Goal: Information Seeking & Learning: Learn about a topic

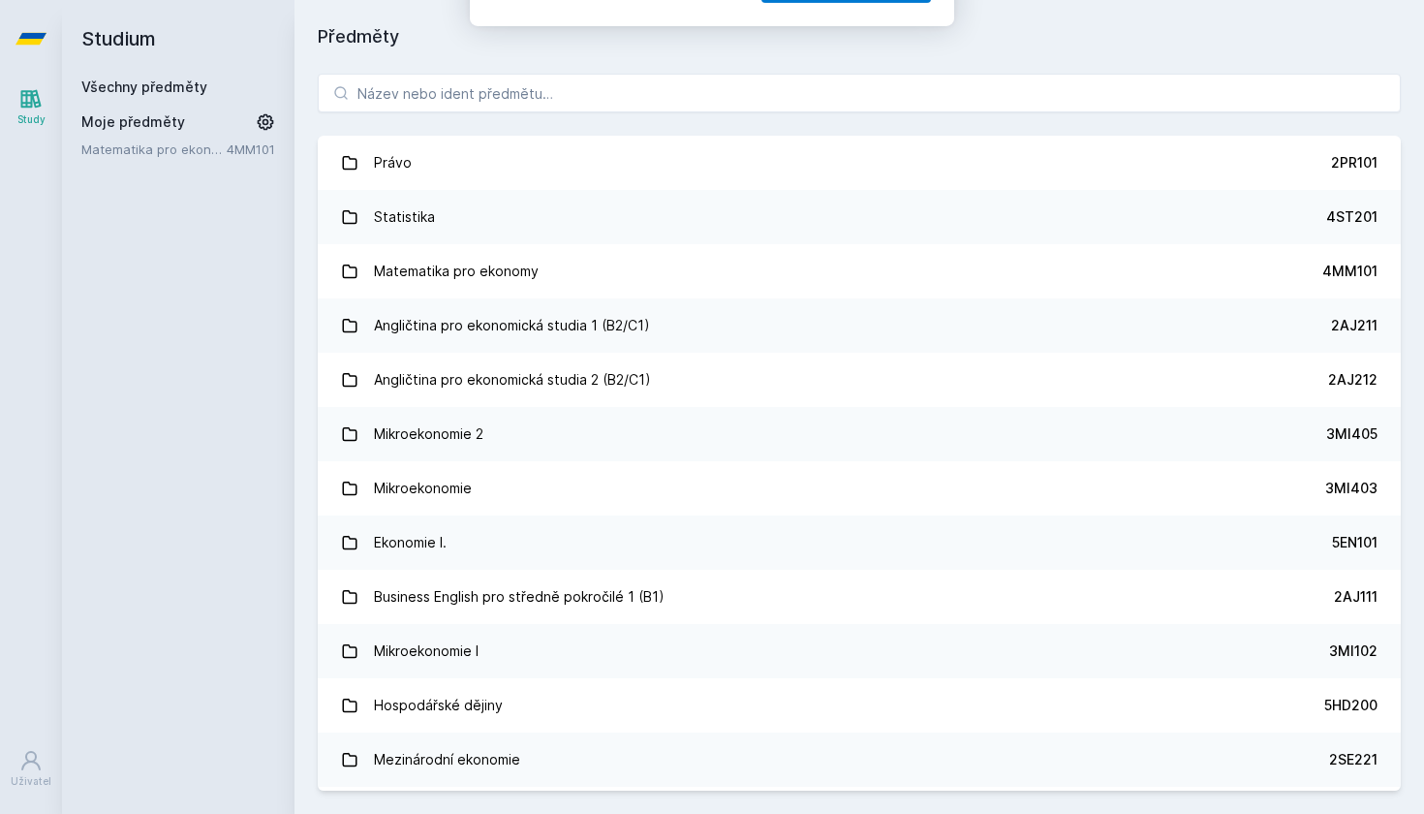
click at [709, 123] on button "Ne" at bounding box center [716, 125] width 70 height 48
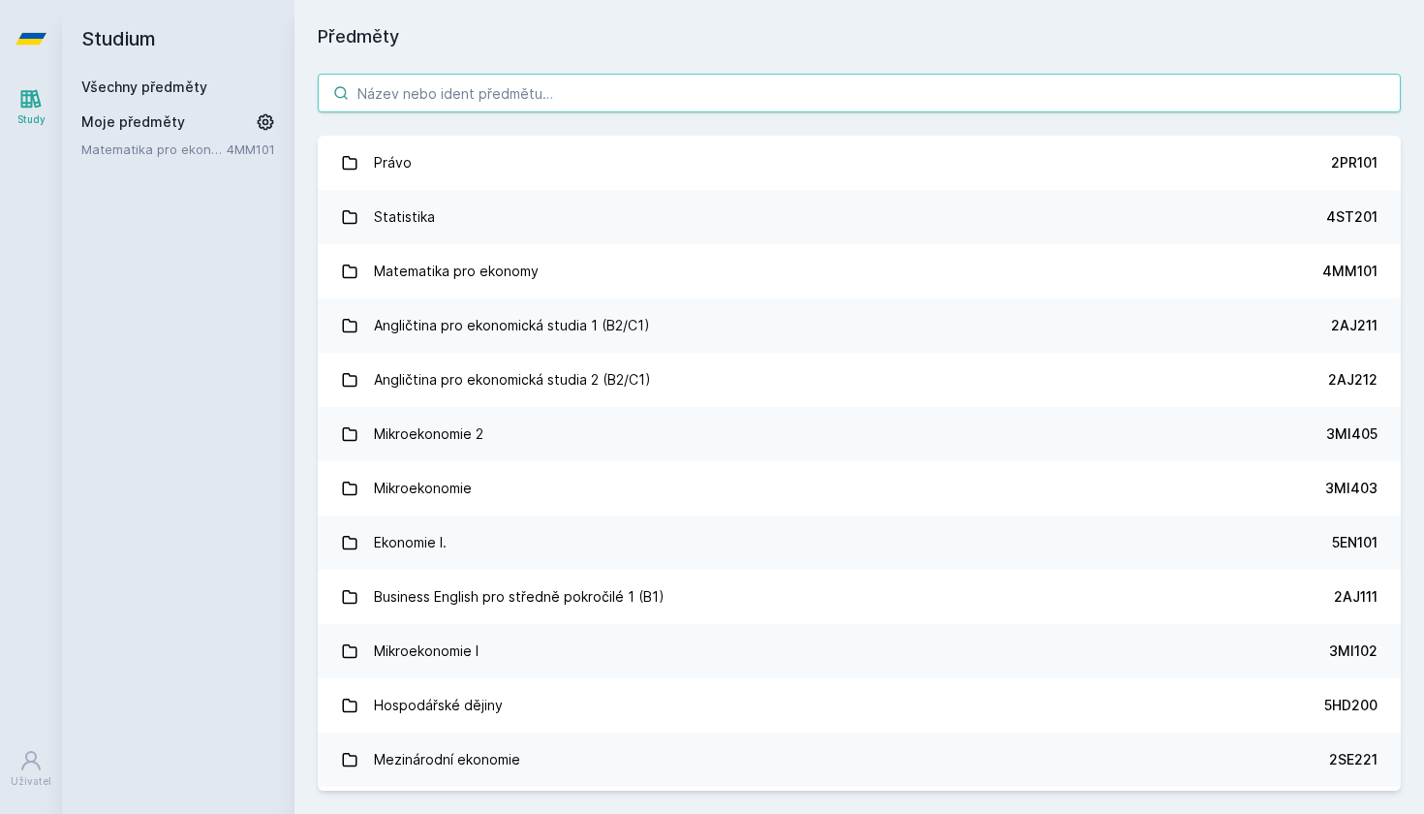
click at [589, 82] on input "search" at bounding box center [859, 93] width 1083 height 39
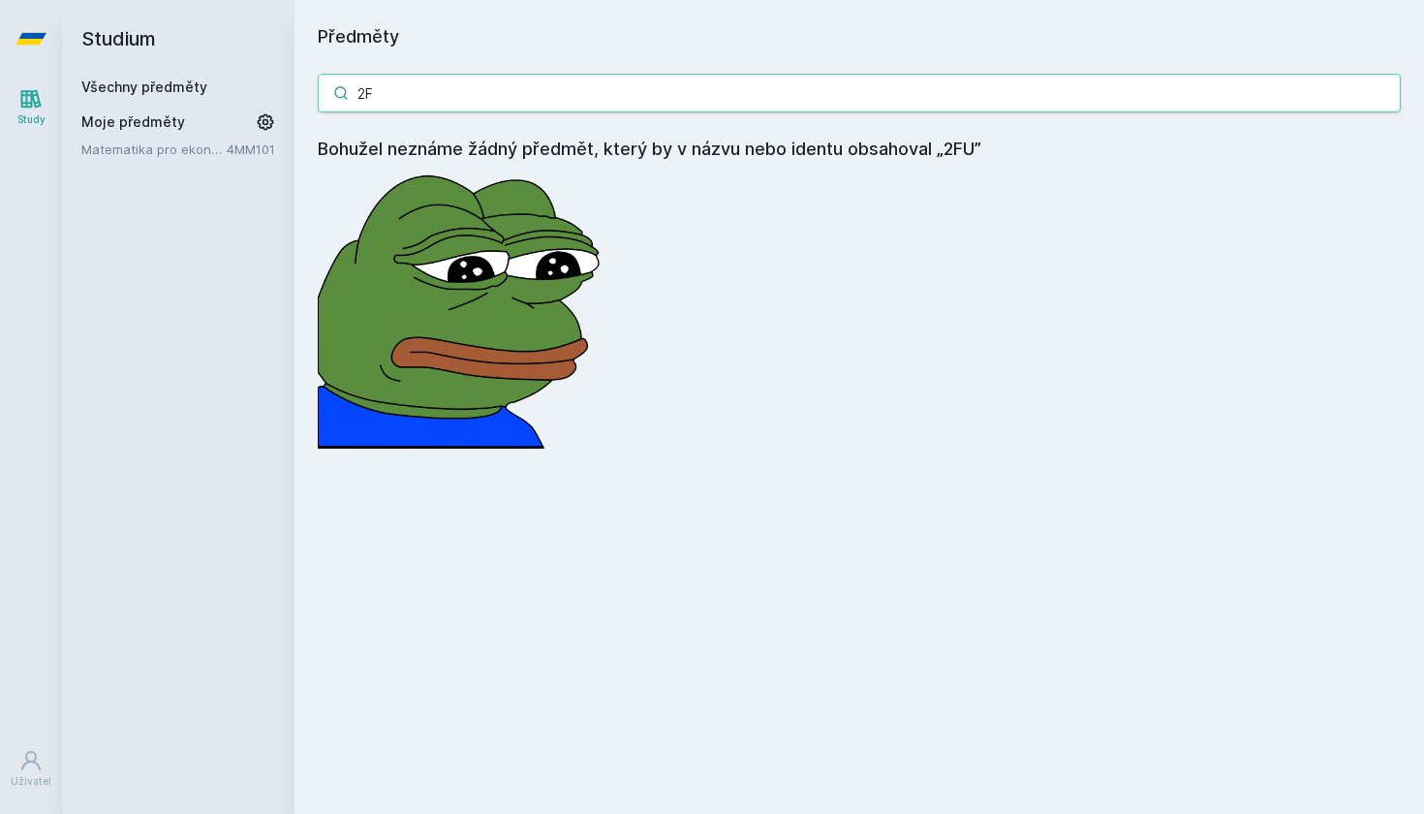
type input "2"
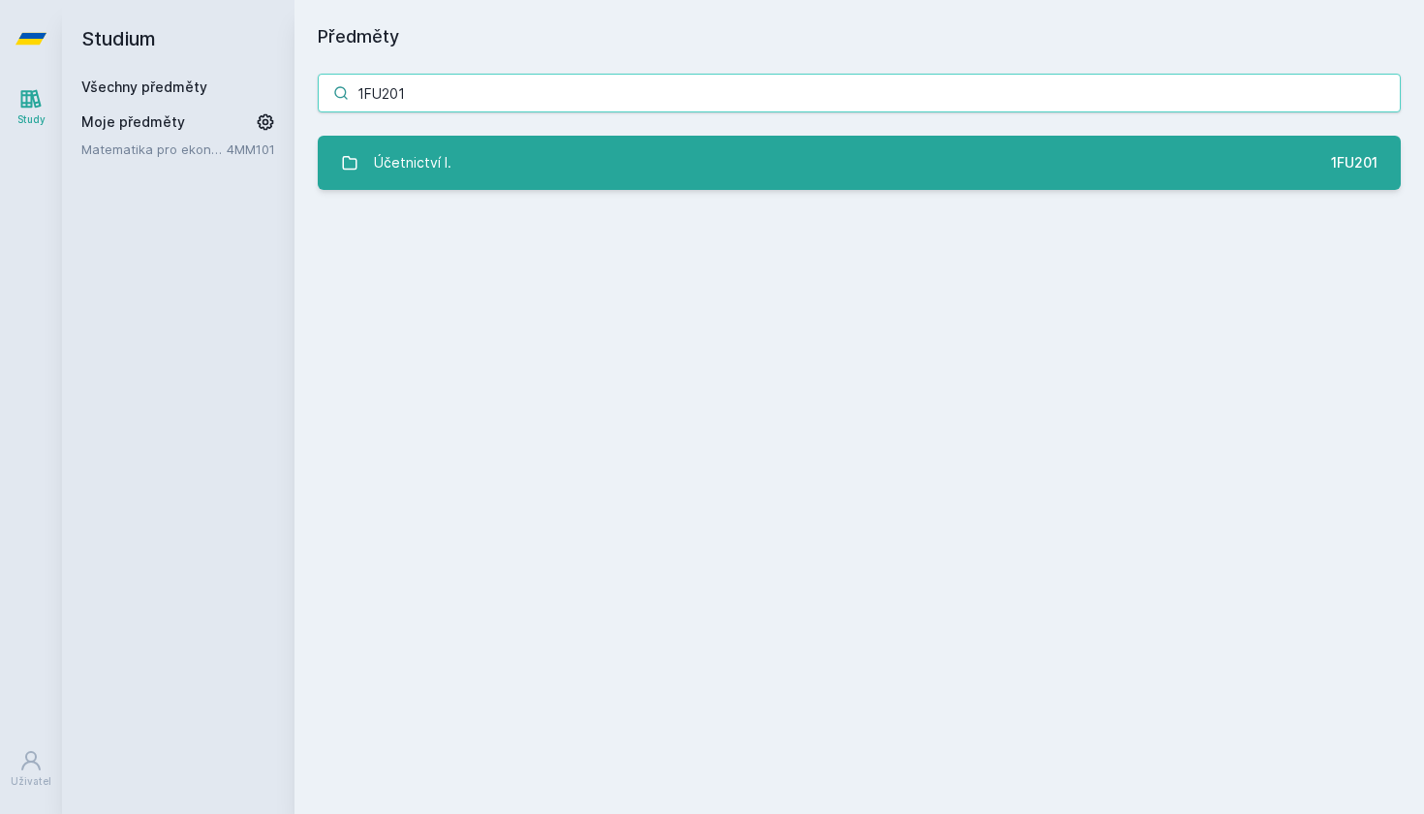
type input "1FU201"
click at [380, 169] on div "Účetnictví I." at bounding box center [412, 162] width 77 height 39
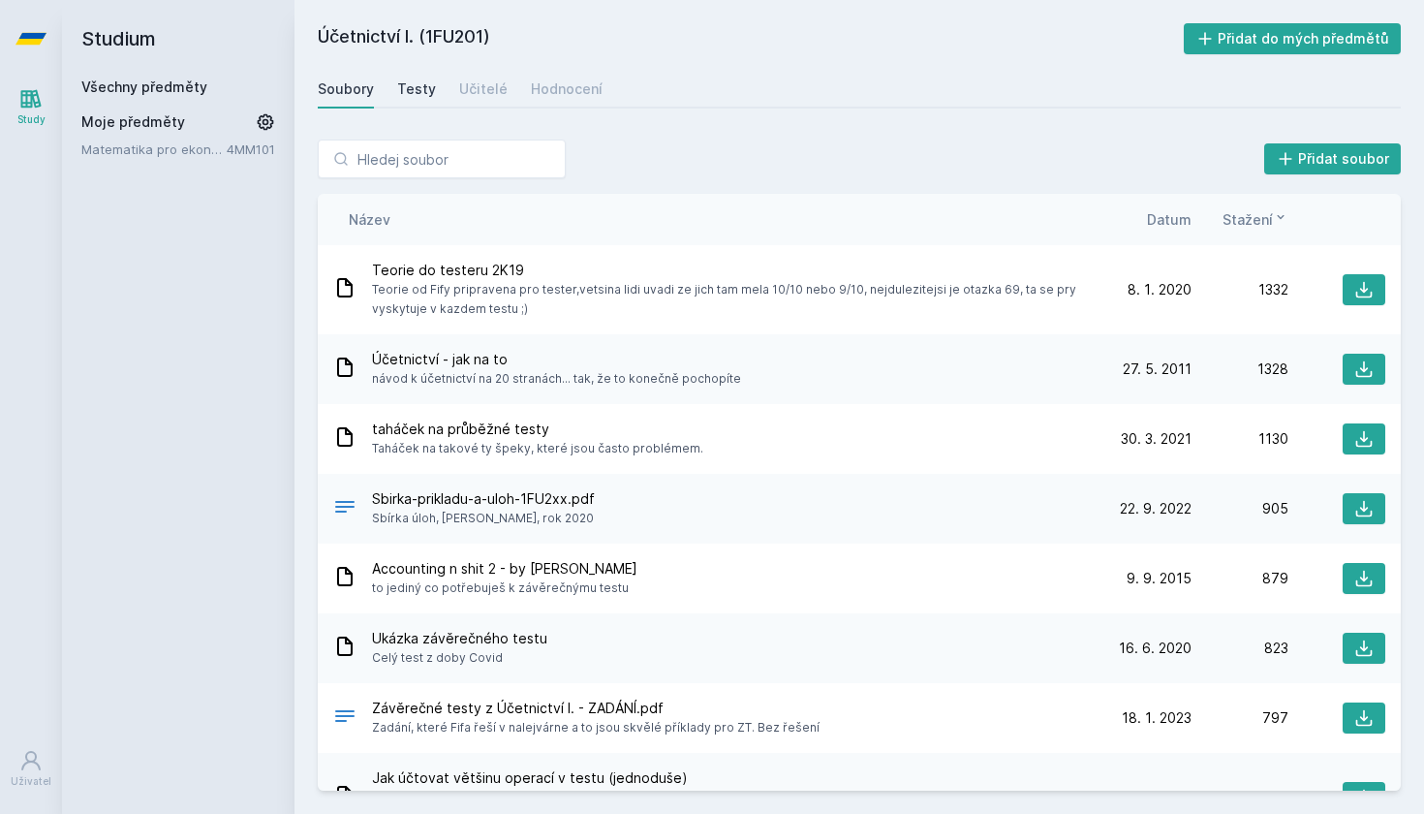
click at [412, 95] on div "Testy" at bounding box center [416, 88] width 39 height 19
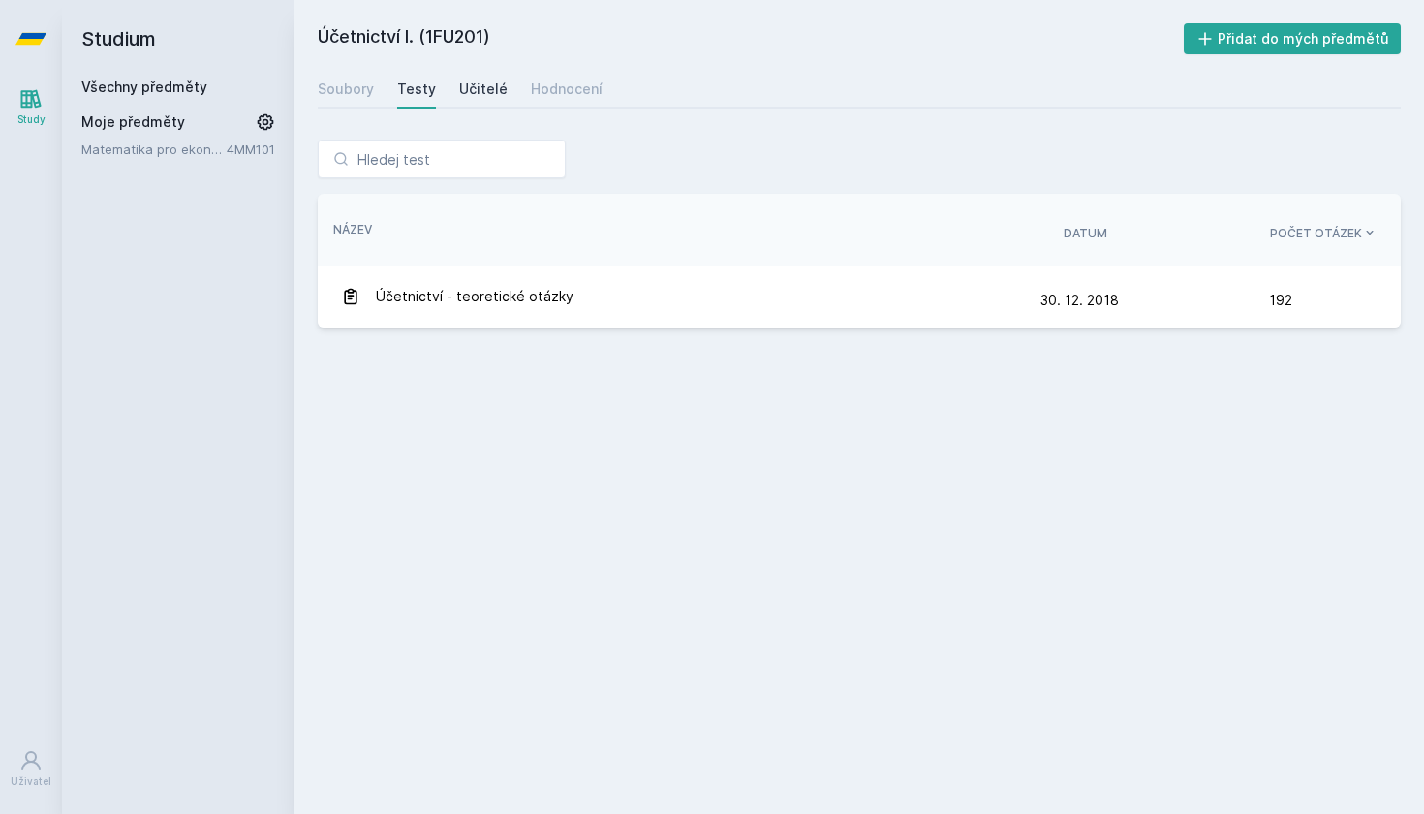
click at [477, 80] on div "Učitelé" at bounding box center [483, 88] width 48 height 19
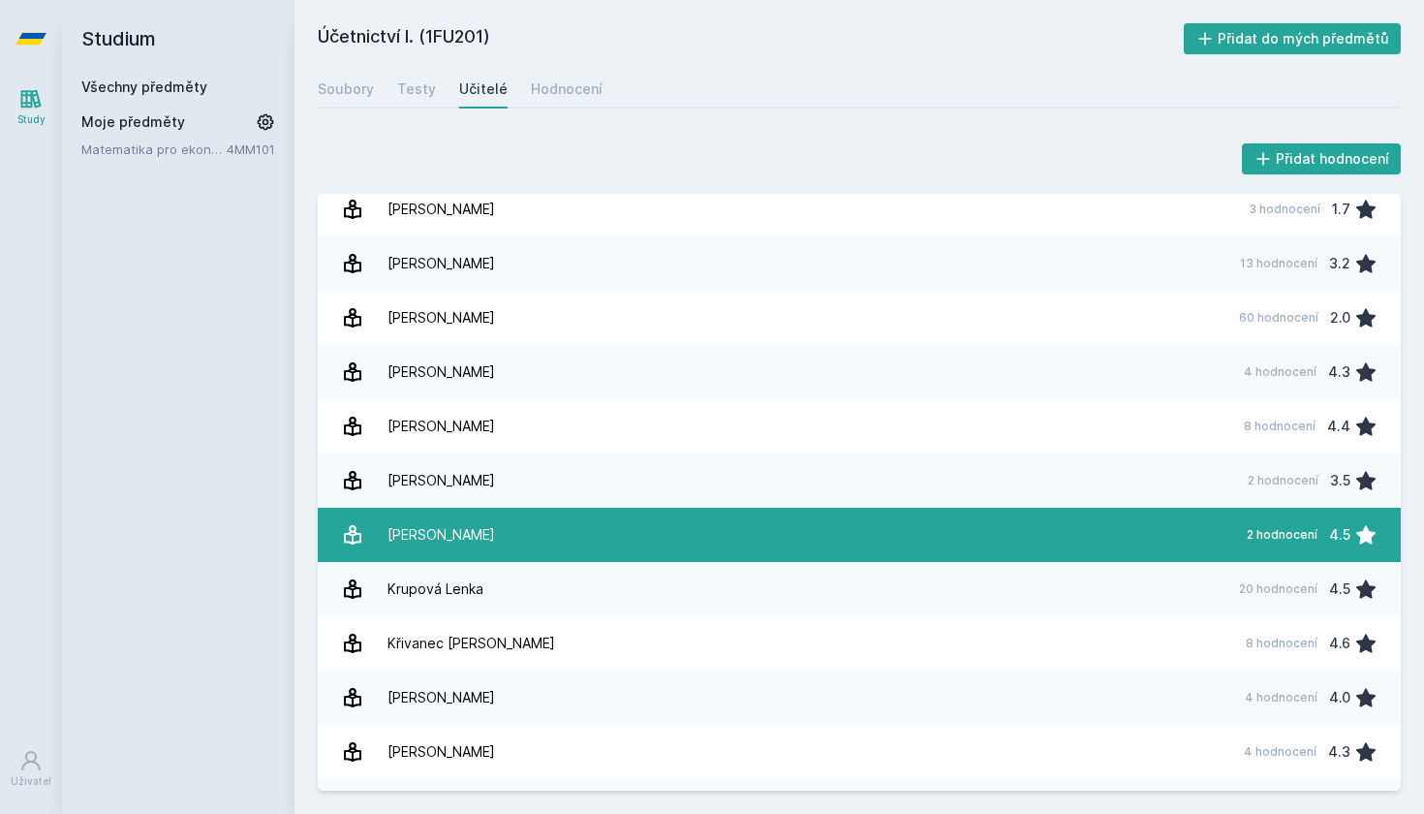
scroll to position [783, 0]
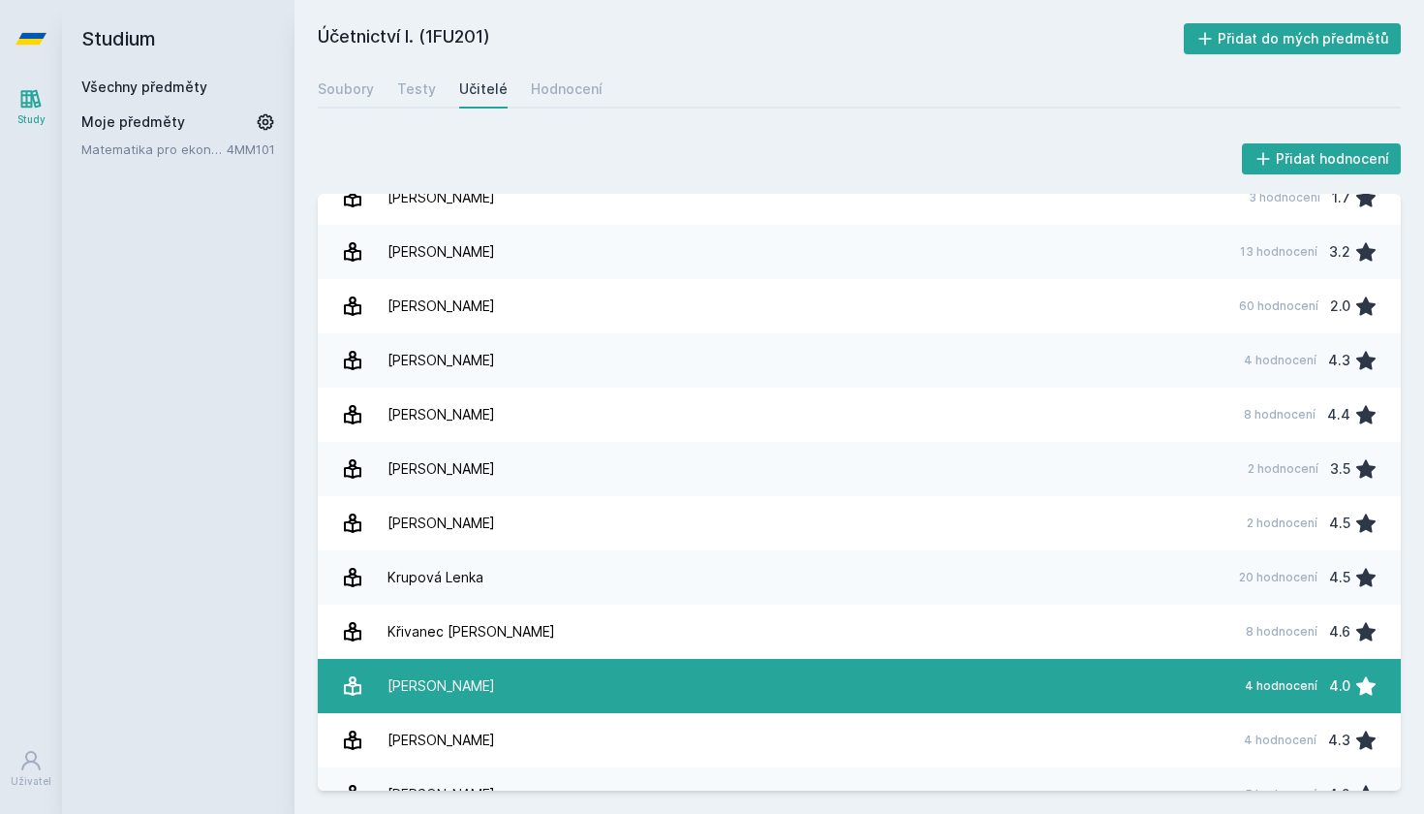
click at [520, 668] on link "[PERSON_NAME] 4 hodnocení 4.0" at bounding box center [859, 686] width 1083 height 54
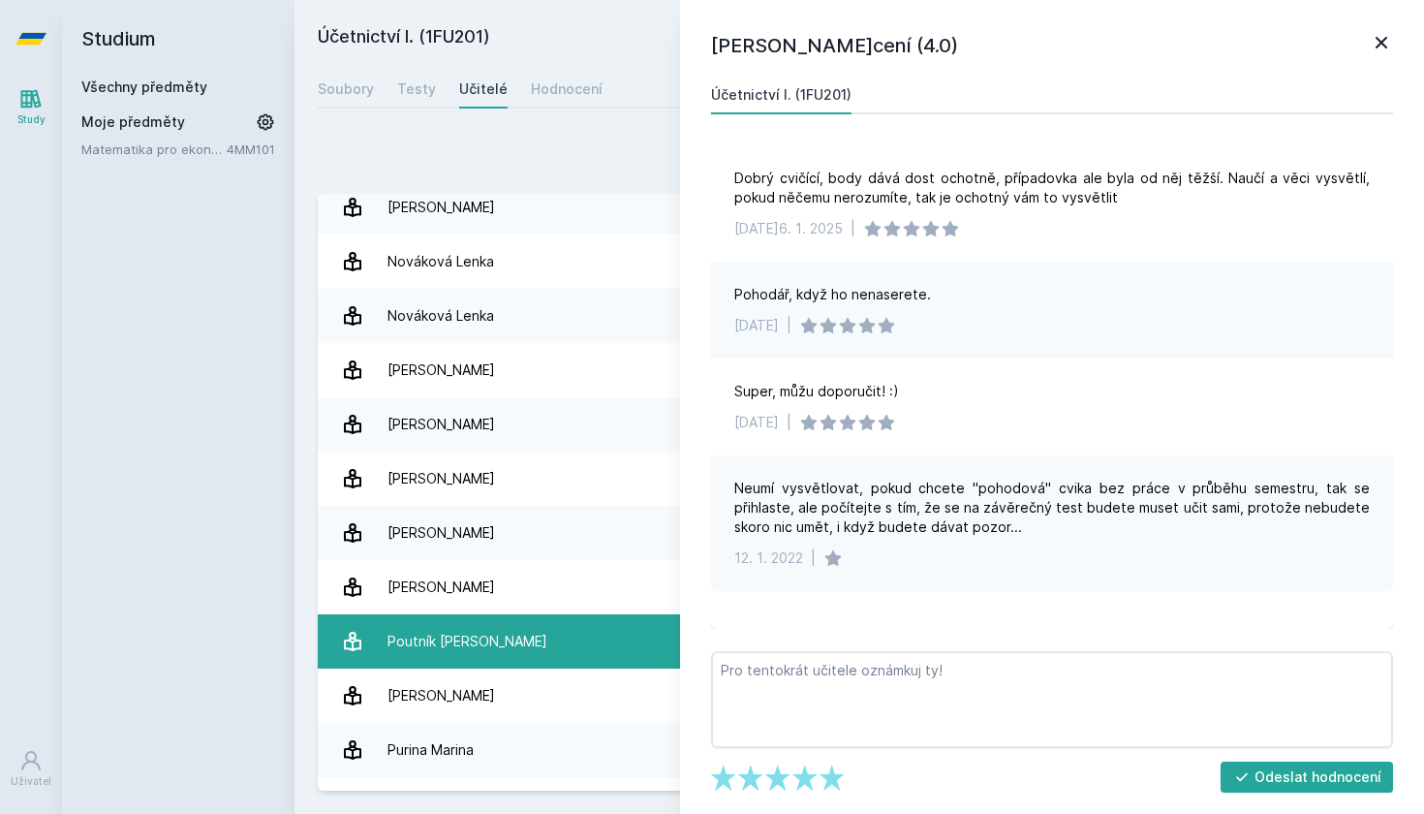
scroll to position [1806, 0]
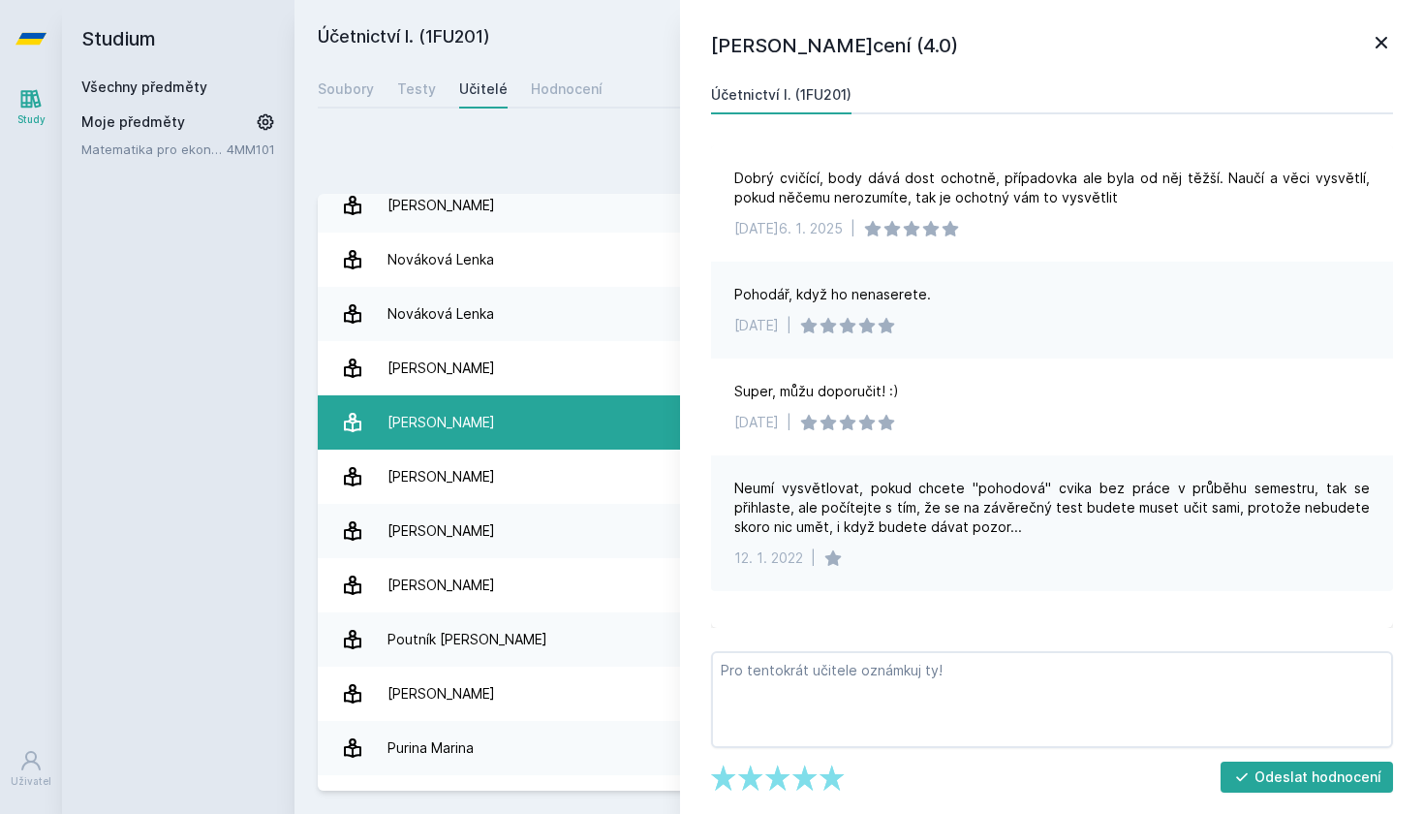
click at [463, 418] on link "[PERSON_NAME] 35 hodnocení 4.7" at bounding box center [859, 422] width 1083 height 54
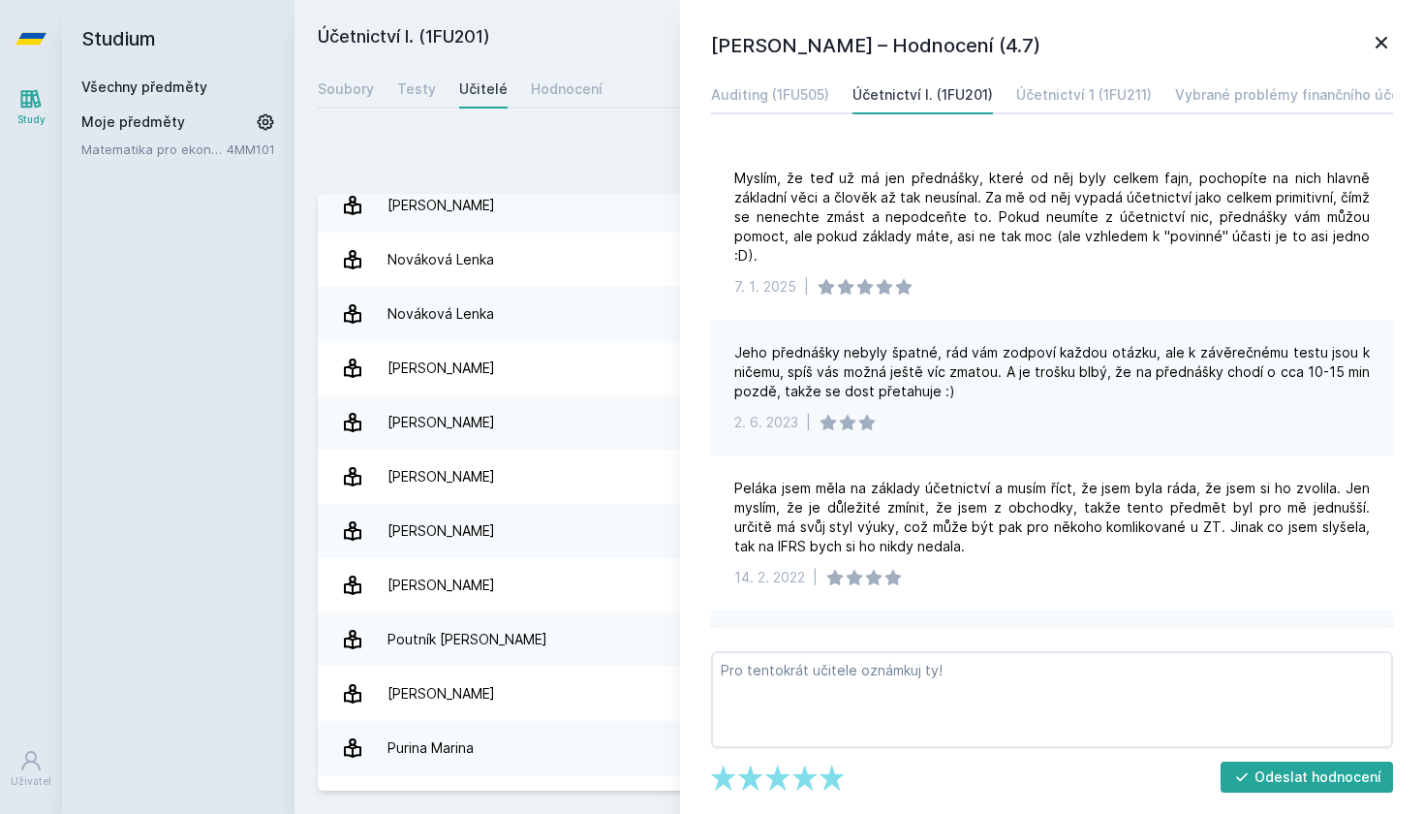
click at [1380, 45] on icon at bounding box center [1382, 43] width 12 height 12
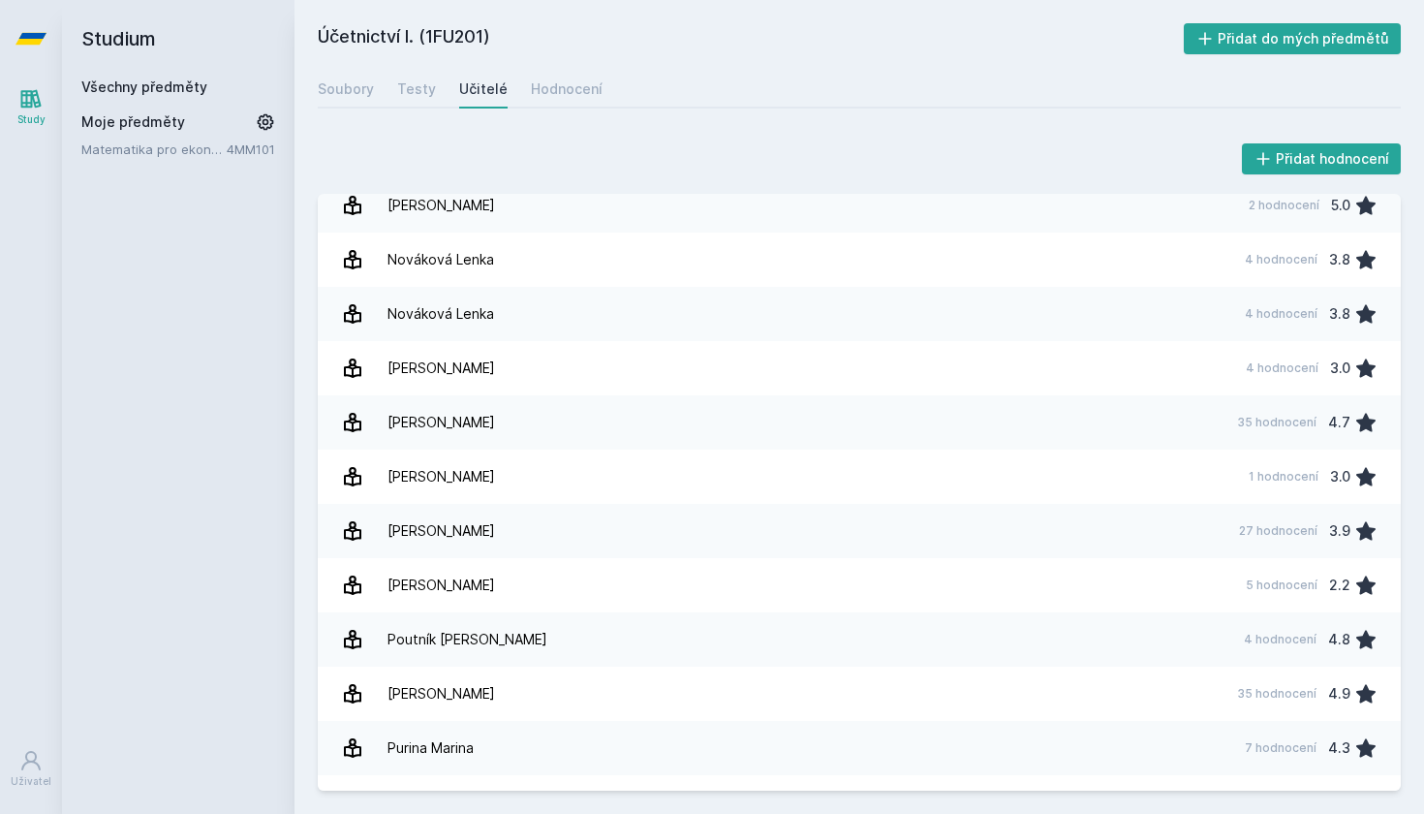
click at [153, 91] on link "Všechny předměty" at bounding box center [144, 86] width 126 height 16
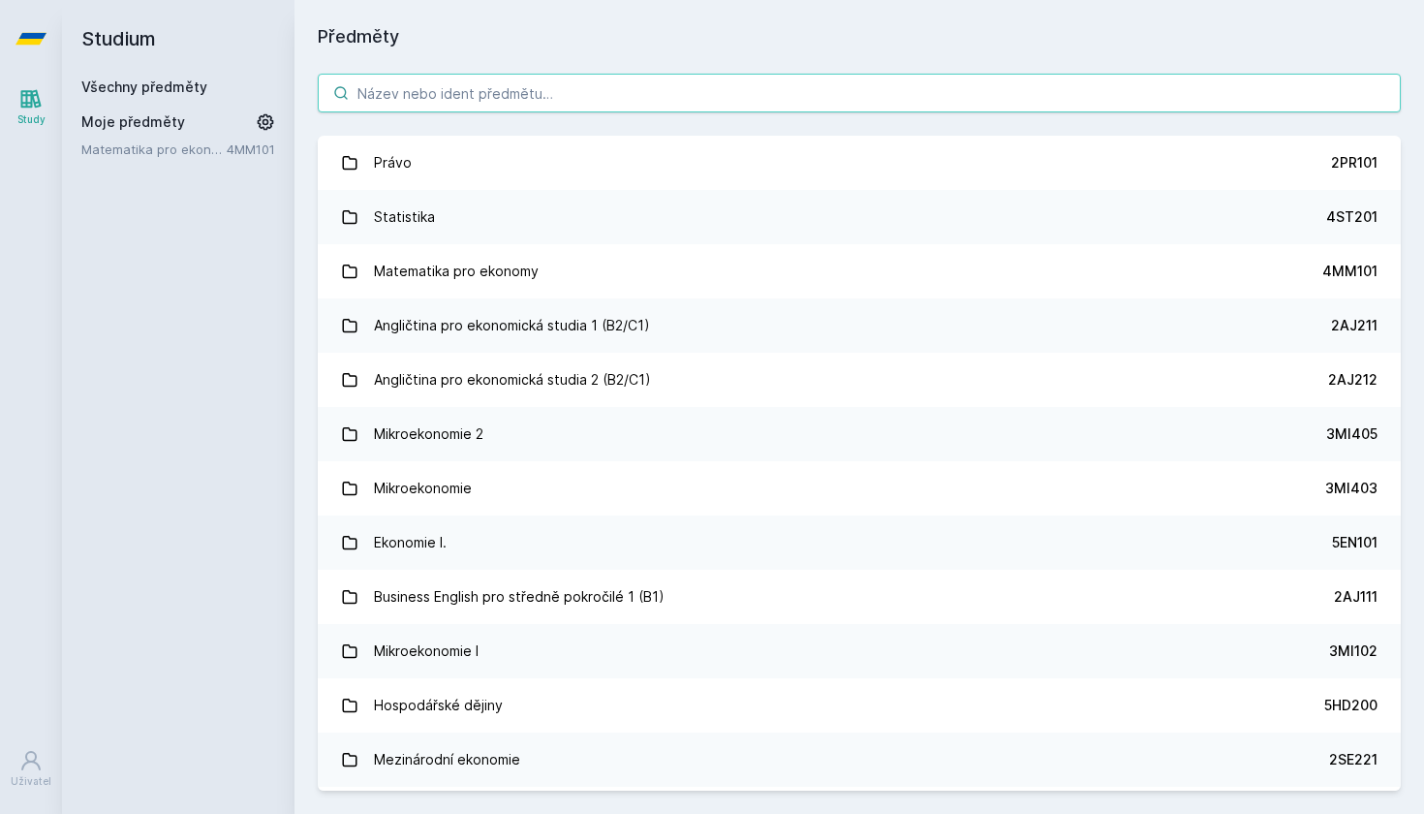
click at [360, 89] on input "search" at bounding box center [859, 93] width 1083 height 39
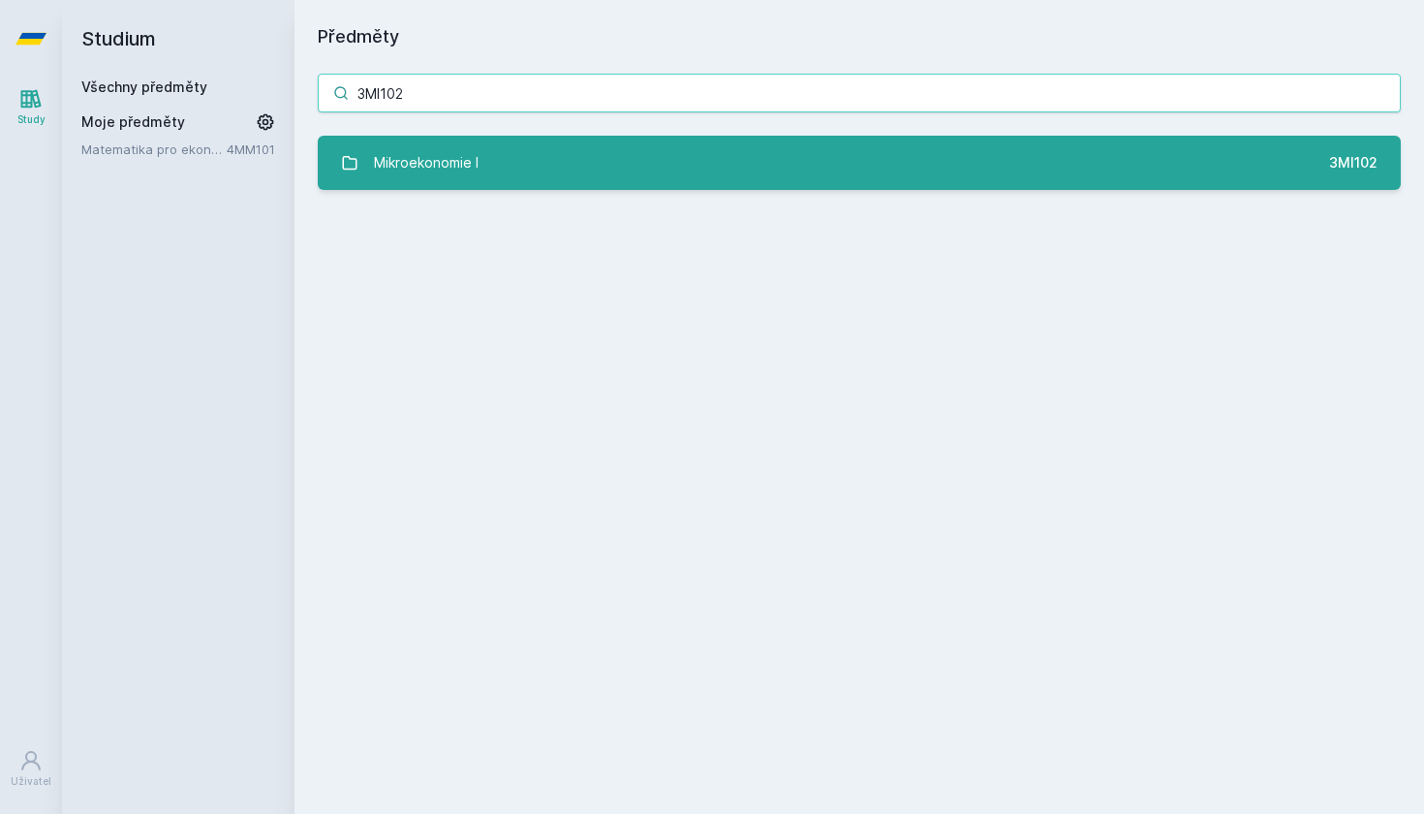
type input "3MI102"
click at [490, 151] on link "Mikroekonomie I 3MI102" at bounding box center [859, 163] width 1083 height 54
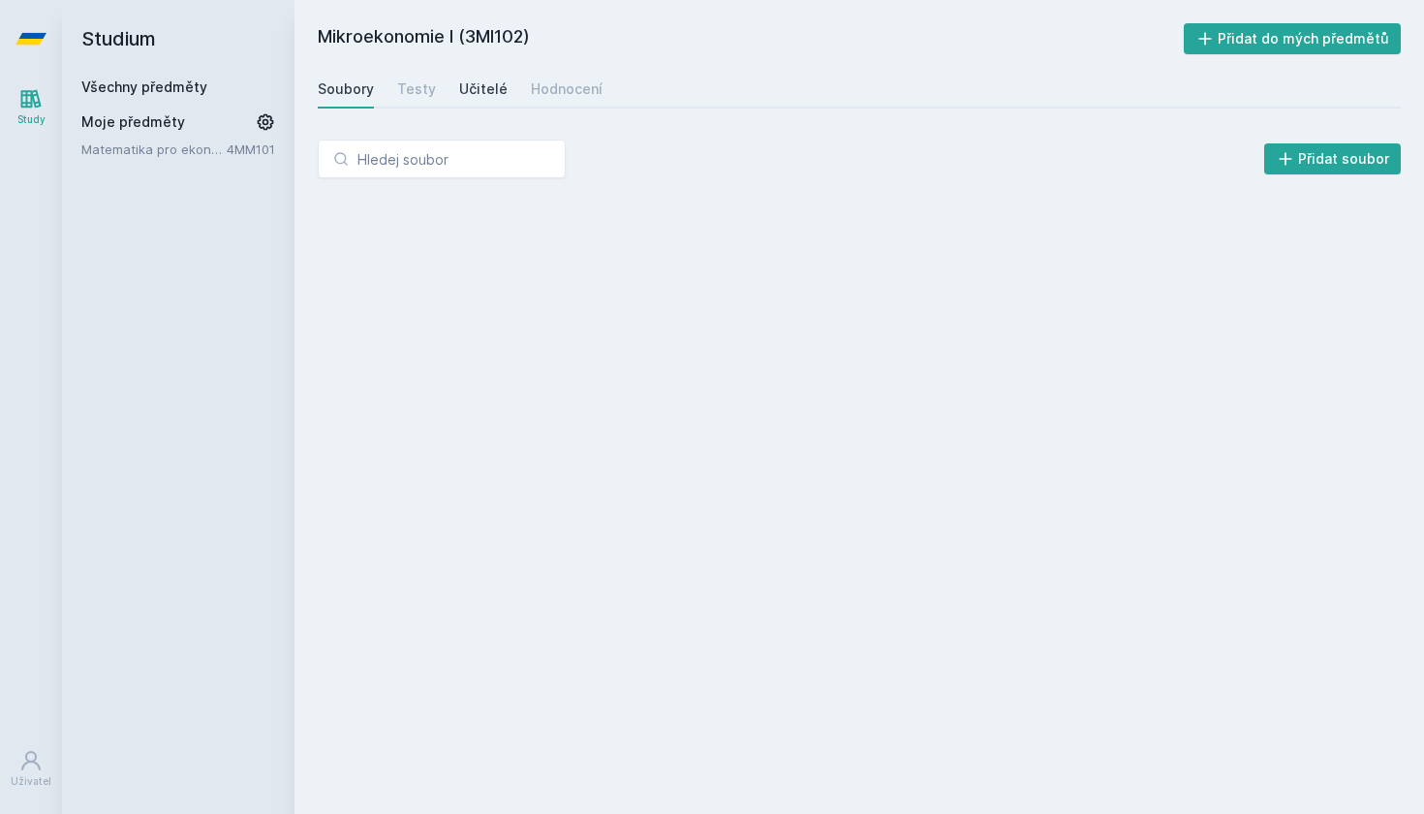
click at [479, 88] on div "Učitelé" at bounding box center [483, 88] width 48 height 19
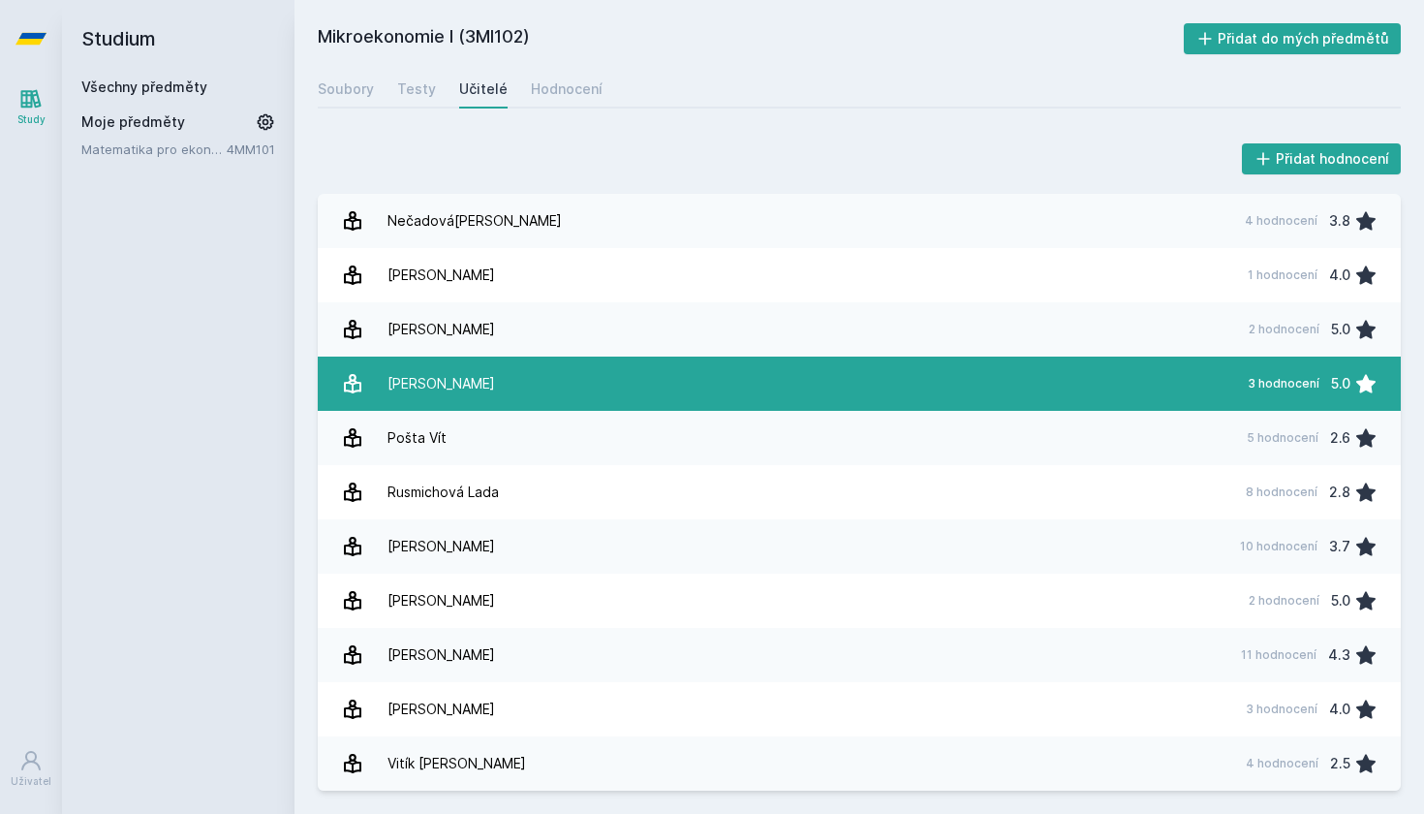
scroll to position [1139, 0]
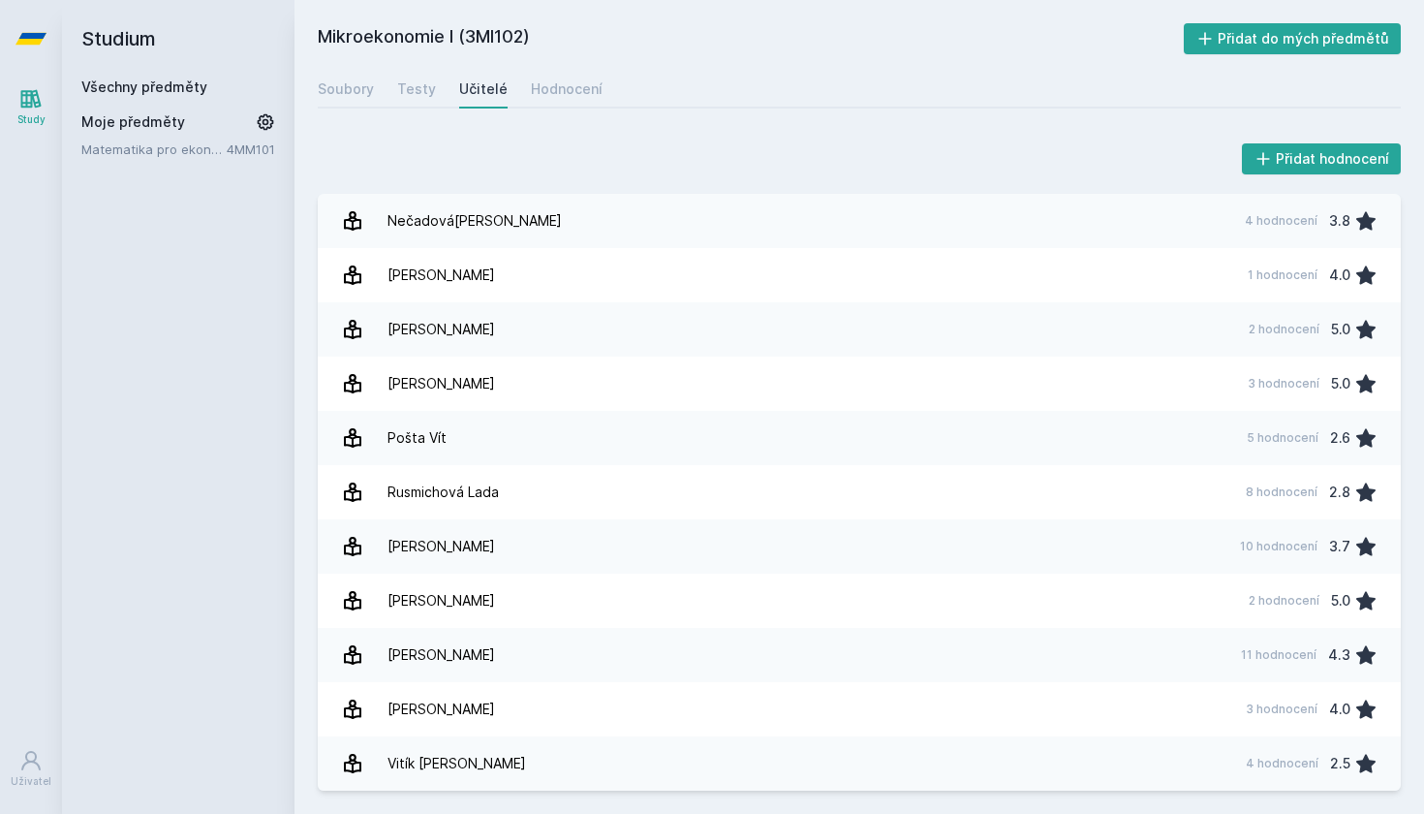
click at [480, 95] on div "Učitelé" at bounding box center [483, 88] width 48 height 19
click at [355, 93] on div "Soubory" at bounding box center [346, 88] width 56 height 19
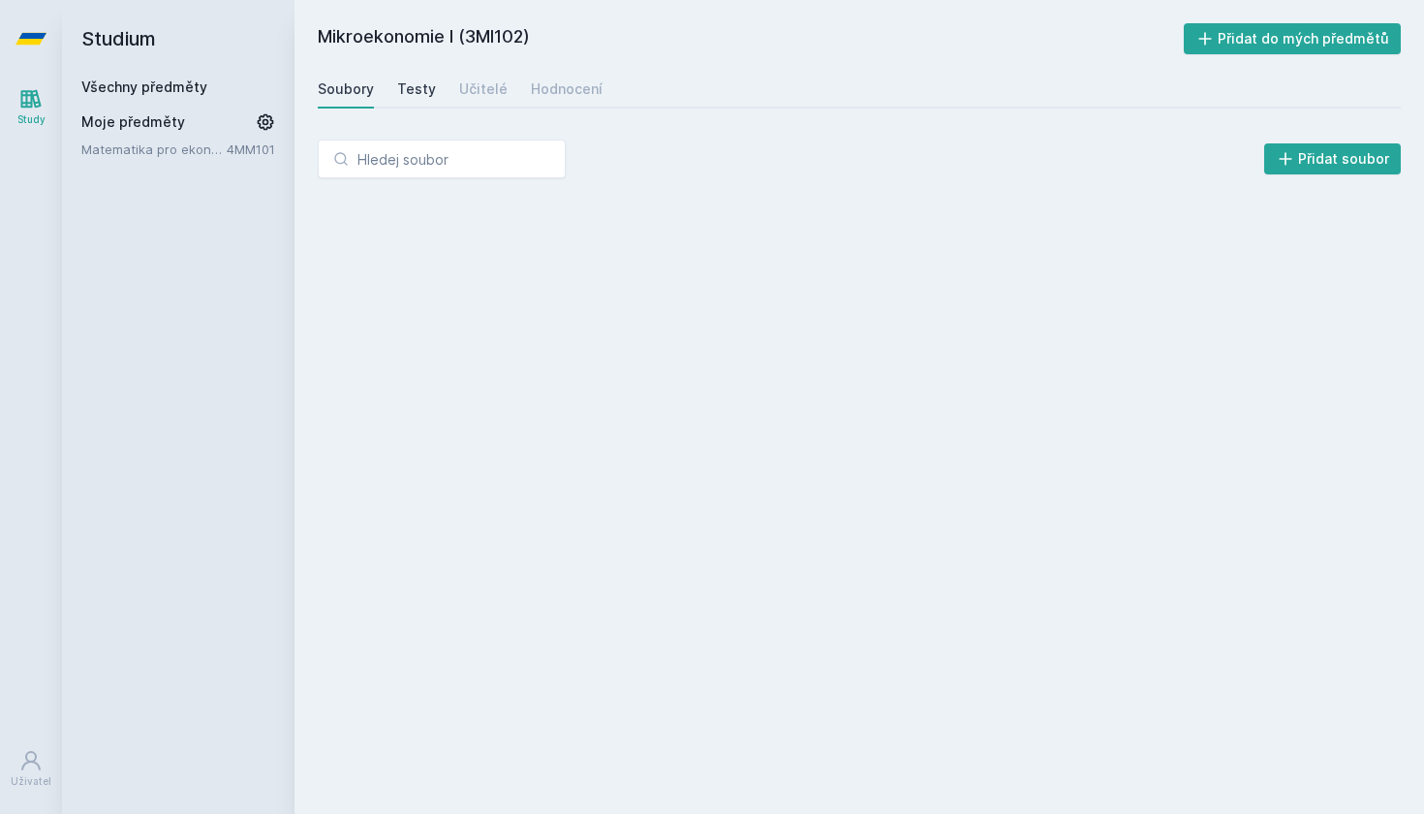
click at [403, 96] on div "Testy" at bounding box center [416, 88] width 39 height 19
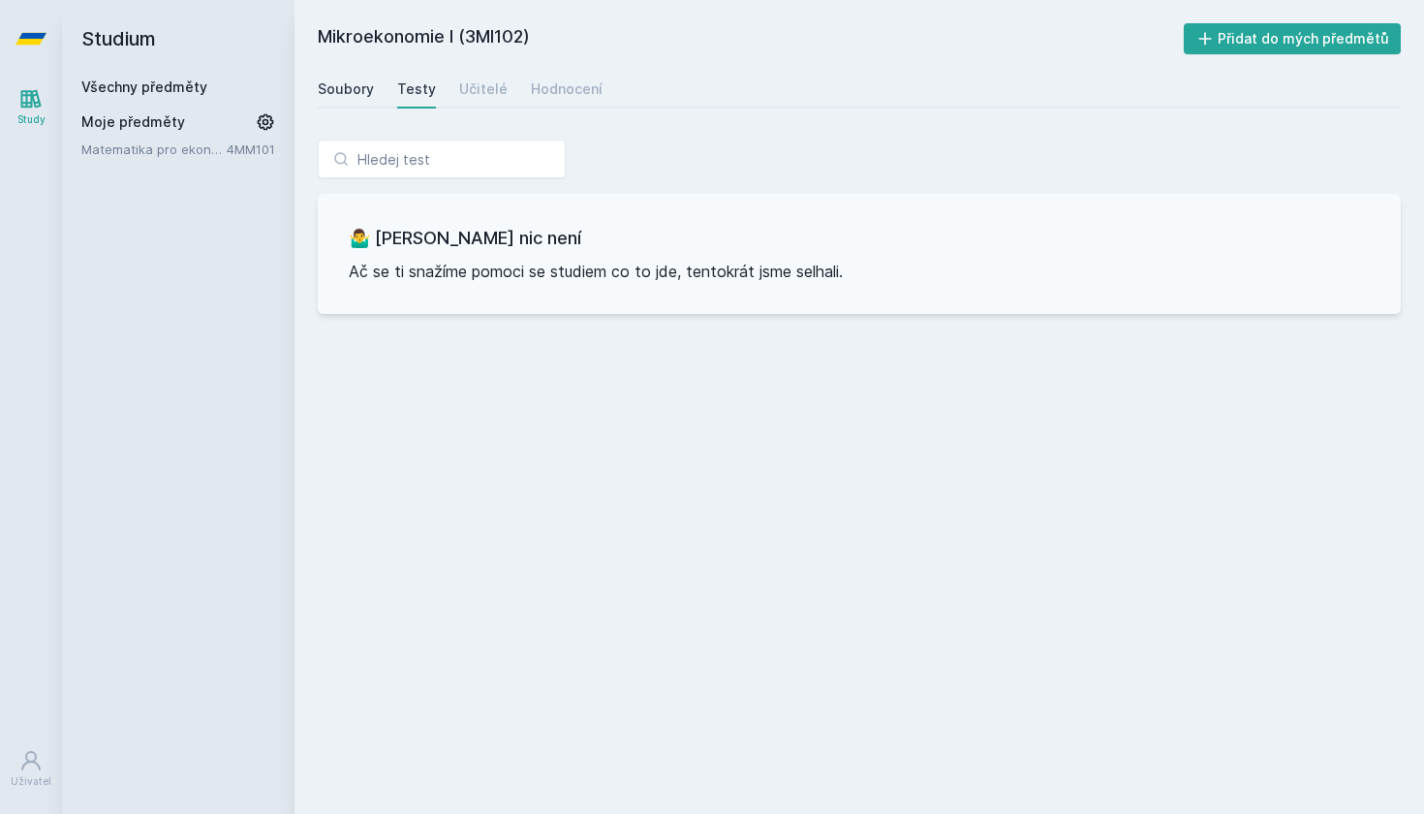
click at [338, 88] on div "Soubory" at bounding box center [346, 88] width 56 height 19
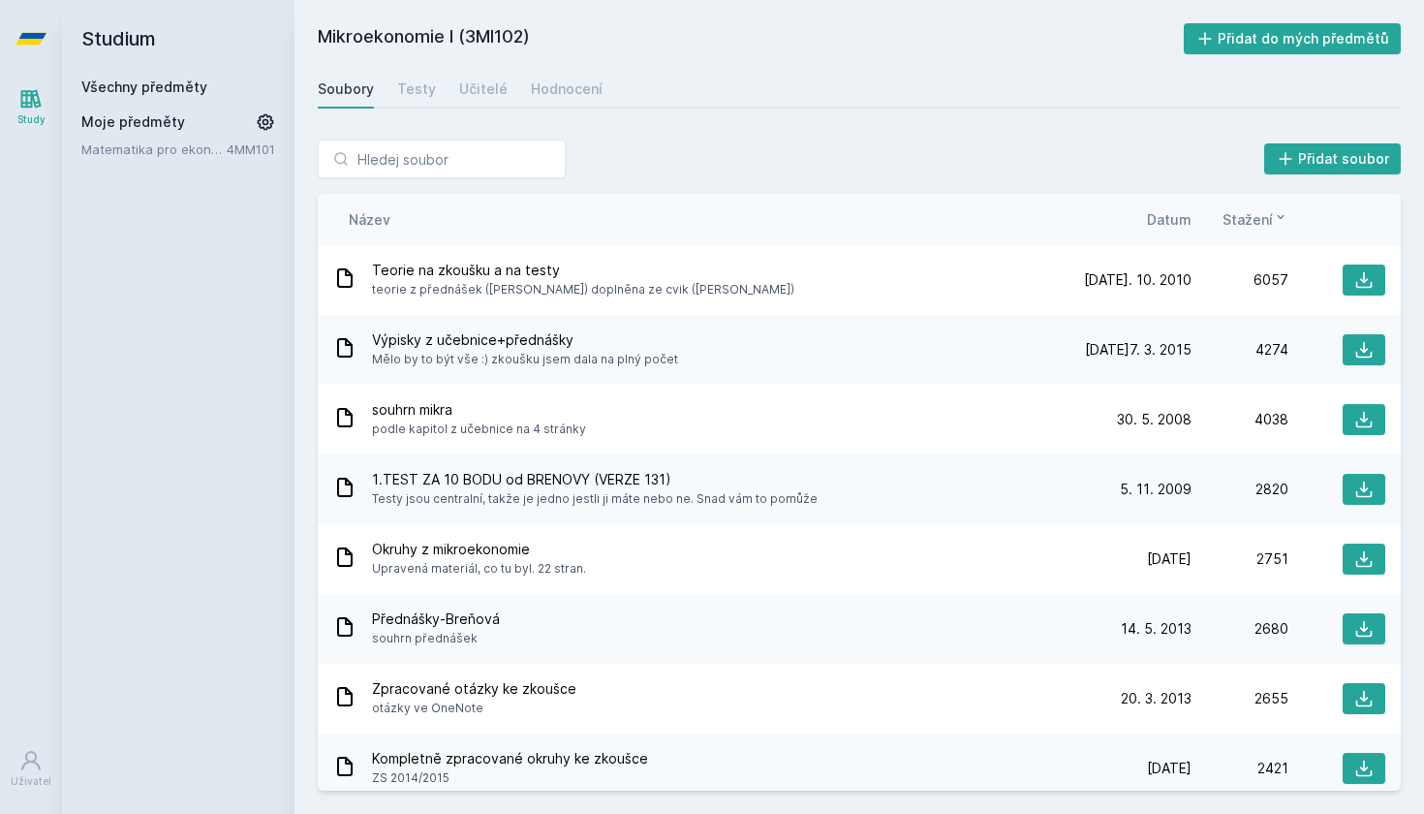
click at [157, 77] on div "Všechny předměty" at bounding box center [178, 86] width 194 height 19
click at [164, 87] on link "Všechny předměty" at bounding box center [144, 86] width 126 height 16
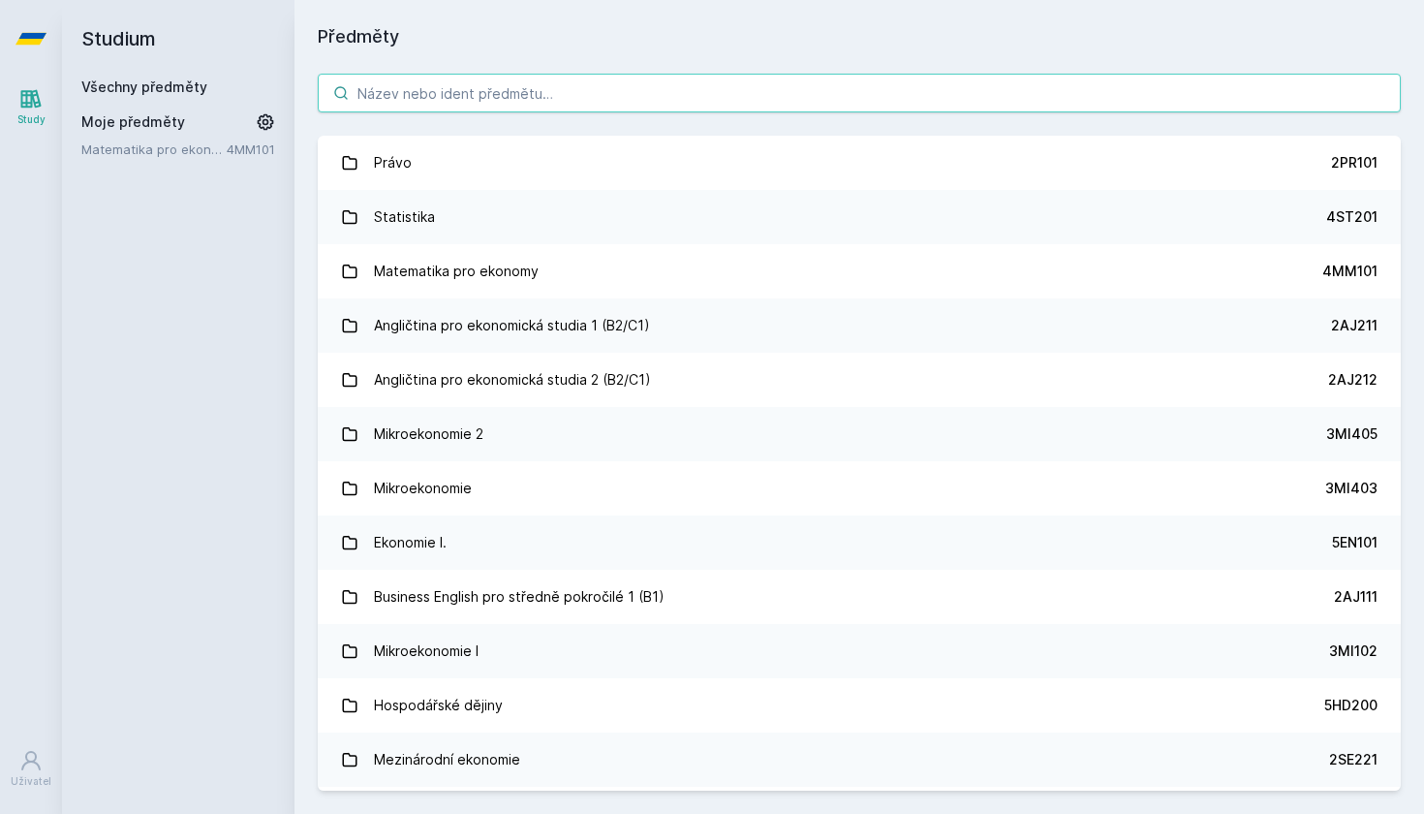
click at [391, 90] on input "search" at bounding box center [859, 93] width 1083 height 39
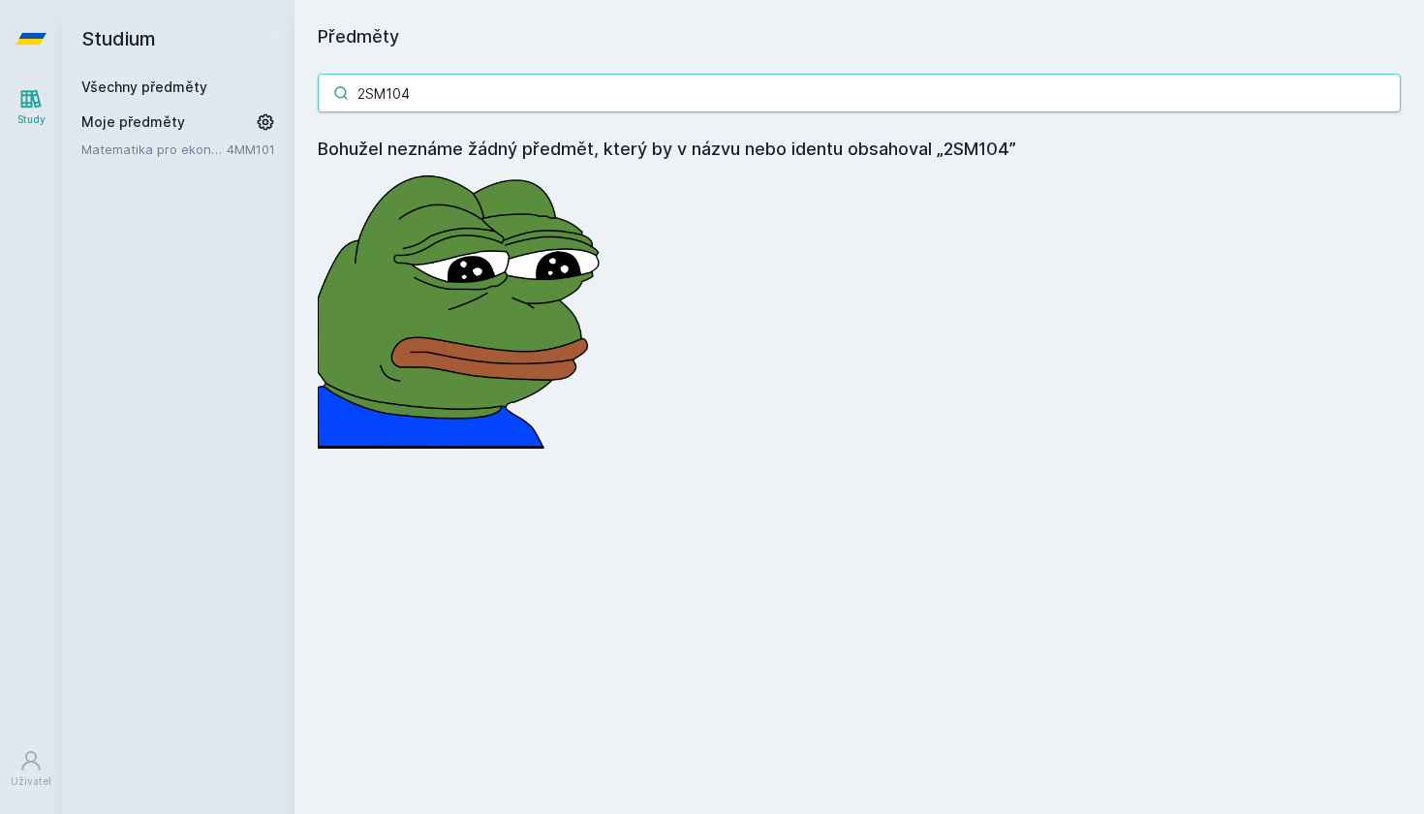
click at [394, 93] on input "2SM104" at bounding box center [859, 93] width 1083 height 39
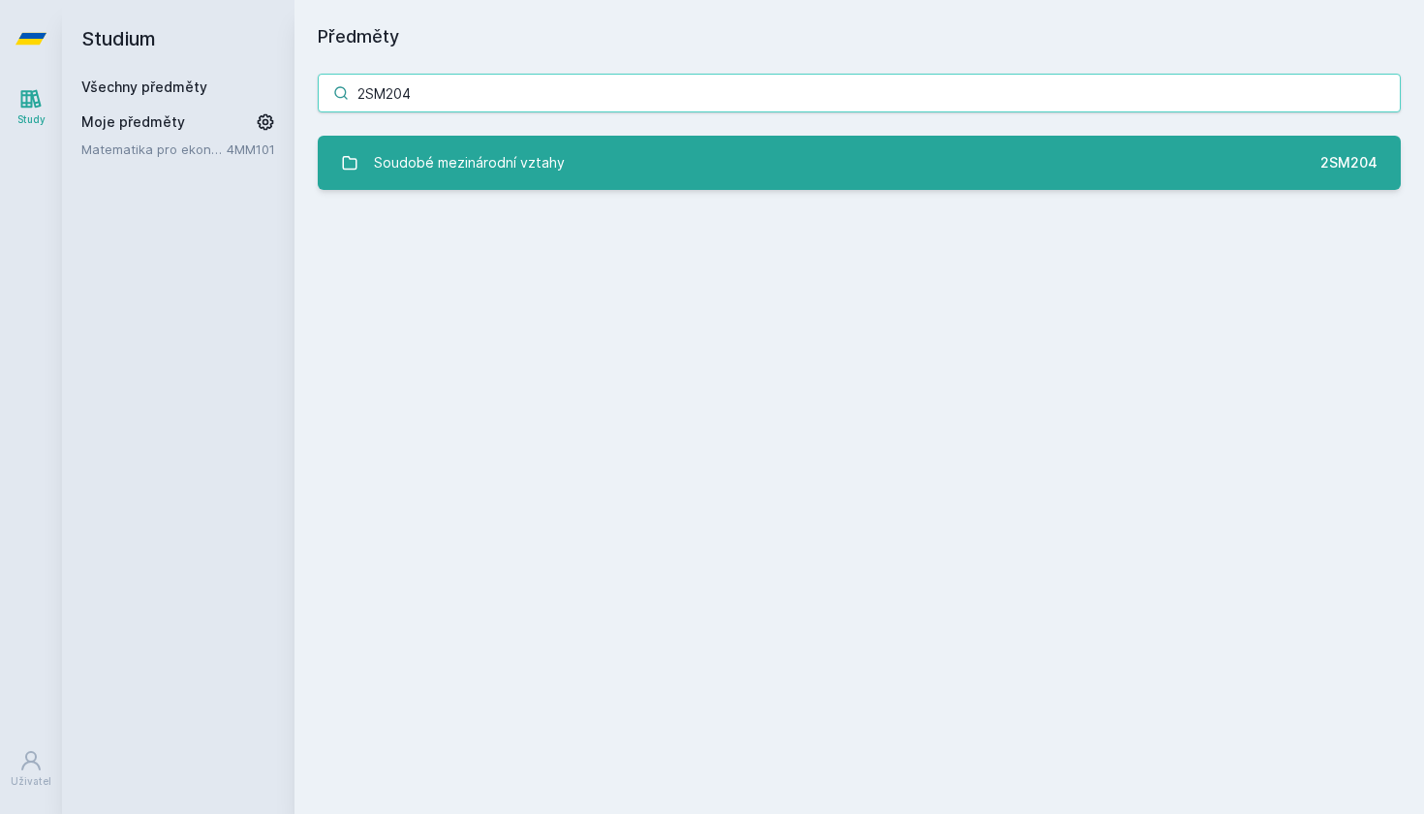
type input "2SM204"
click at [570, 169] on link "Soudobé mezinárodní vztahy 2SM204" at bounding box center [859, 163] width 1083 height 54
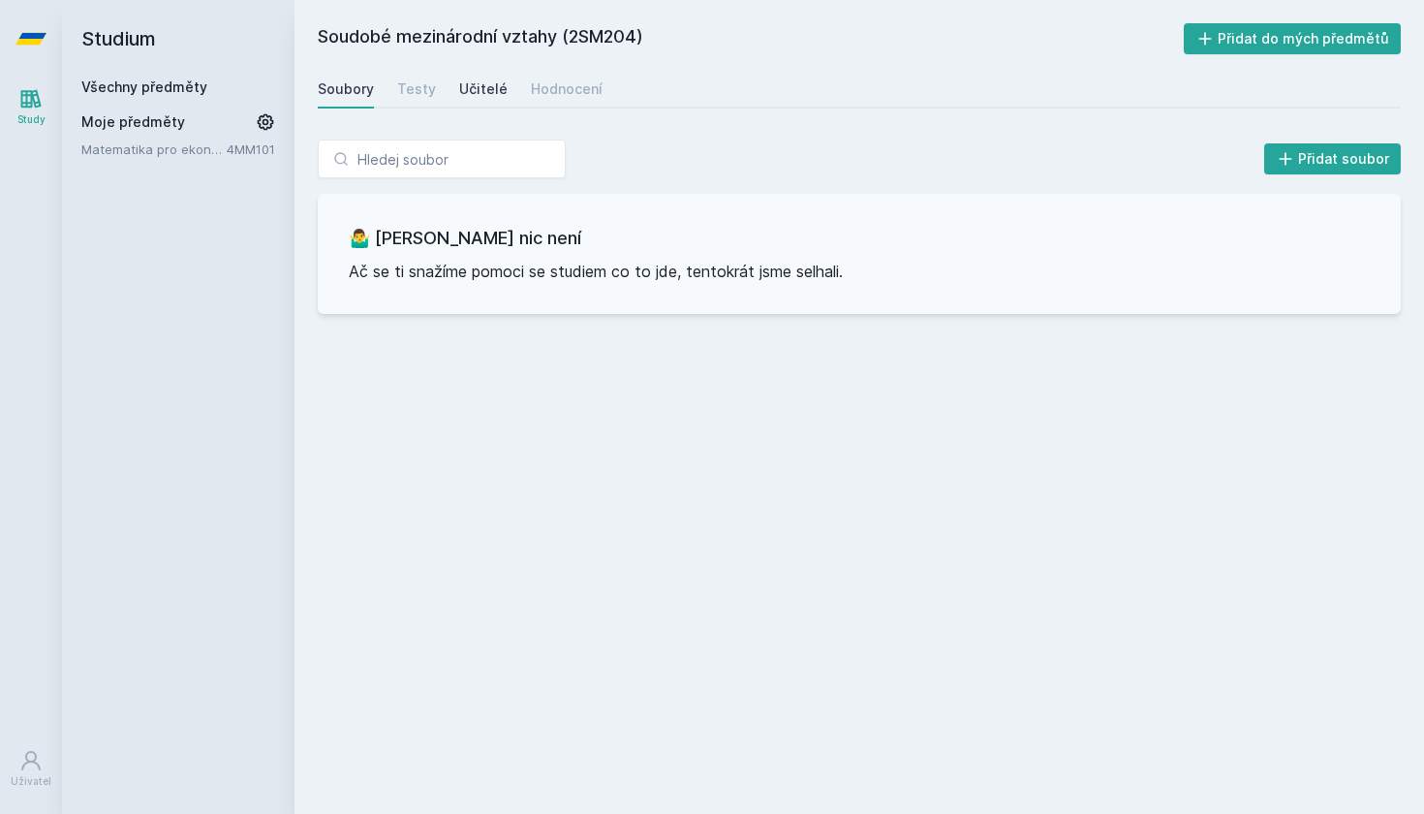
click at [490, 95] on div "Učitelé" at bounding box center [483, 88] width 48 height 19
click at [108, 82] on link "Všechny předměty" at bounding box center [144, 86] width 126 height 16
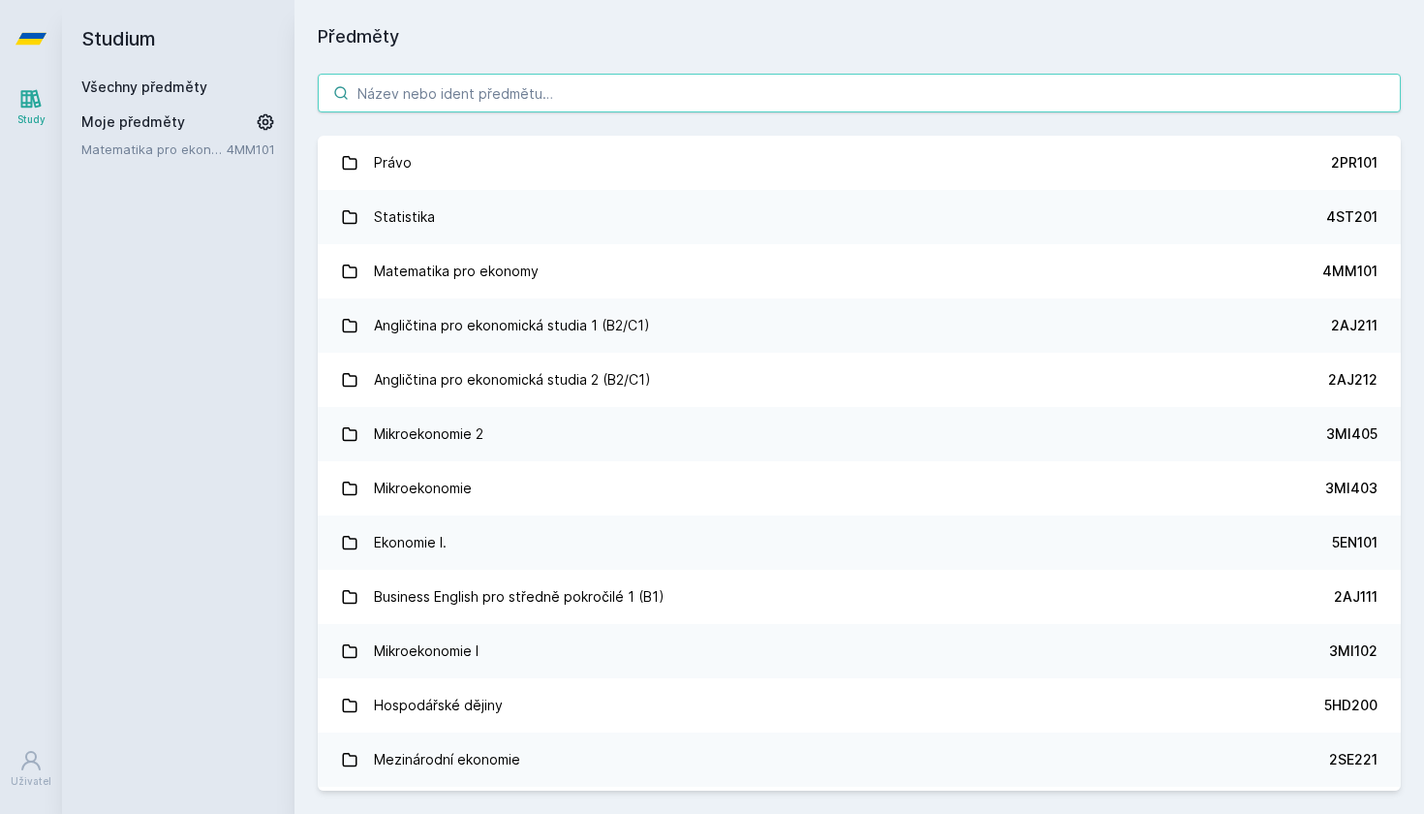
click at [387, 96] on input "search" at bounding box center [859, 93] width 1083 height 39
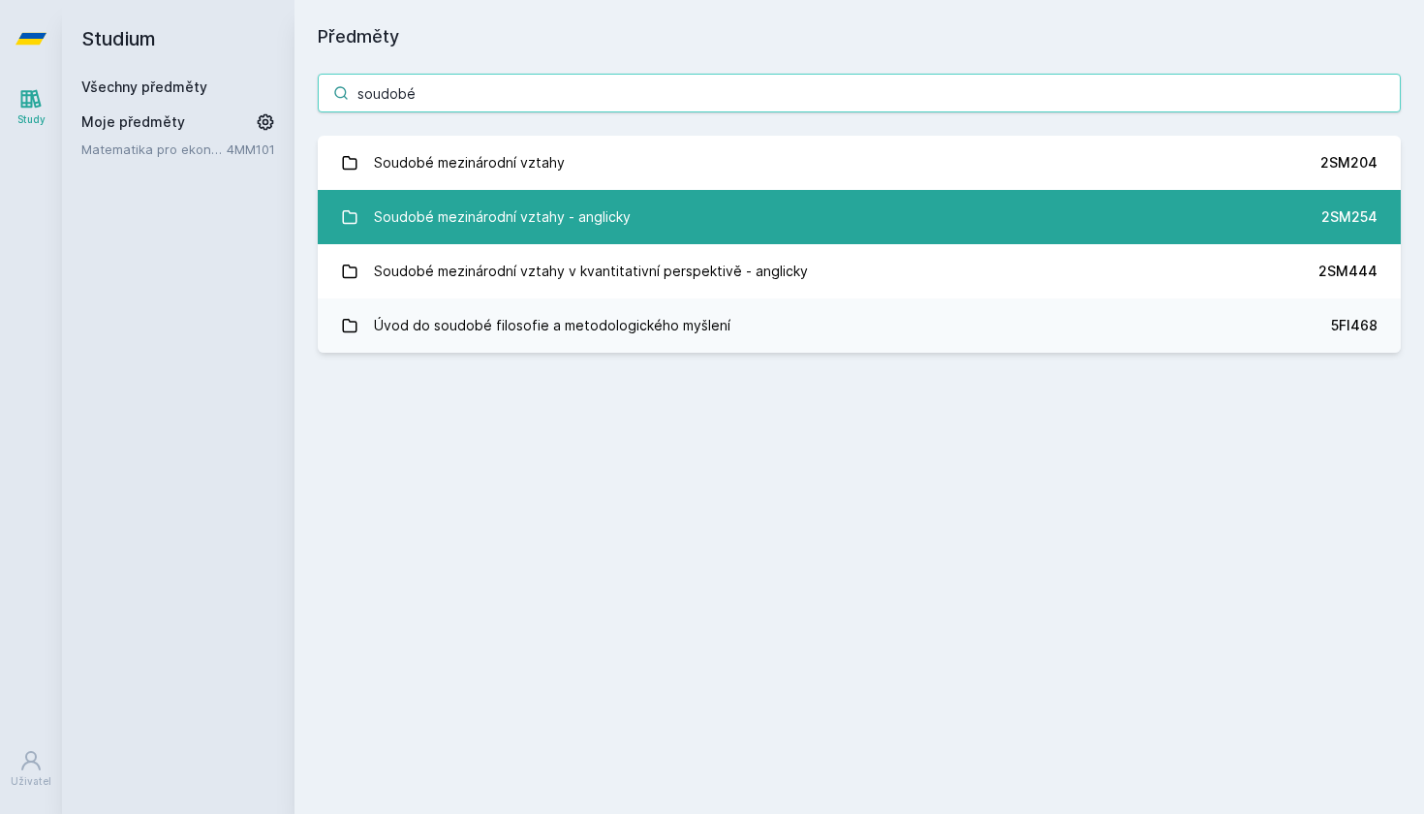
type input "soudobé"
click at [523, 218] on div "Soudobé mezinárodní vztahy - anglicky" at bounding box center [502, 217] width 257 height 39
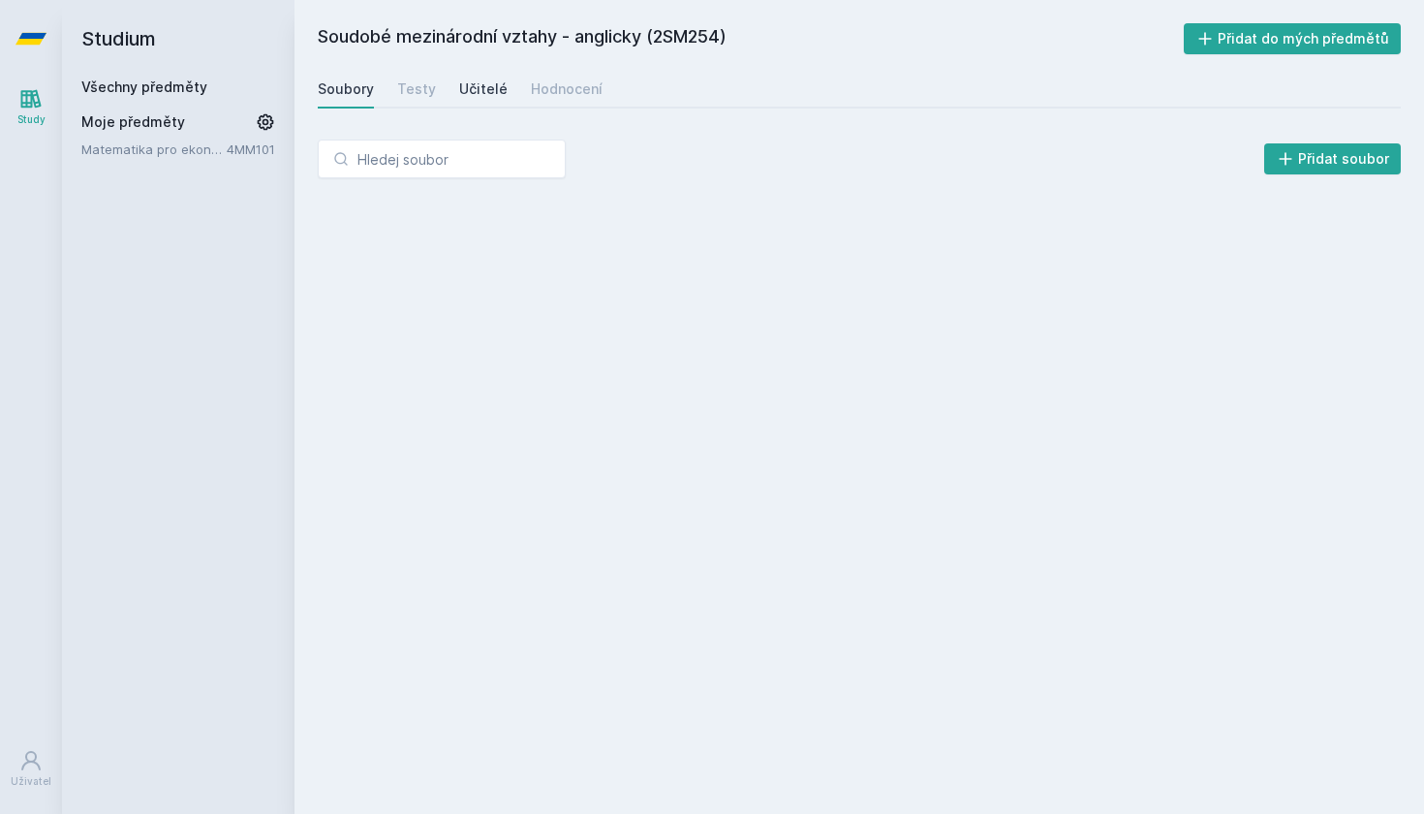
click at [475, 83] on div "Učitelé" at bounding box center [483, 88] width 48 height 19
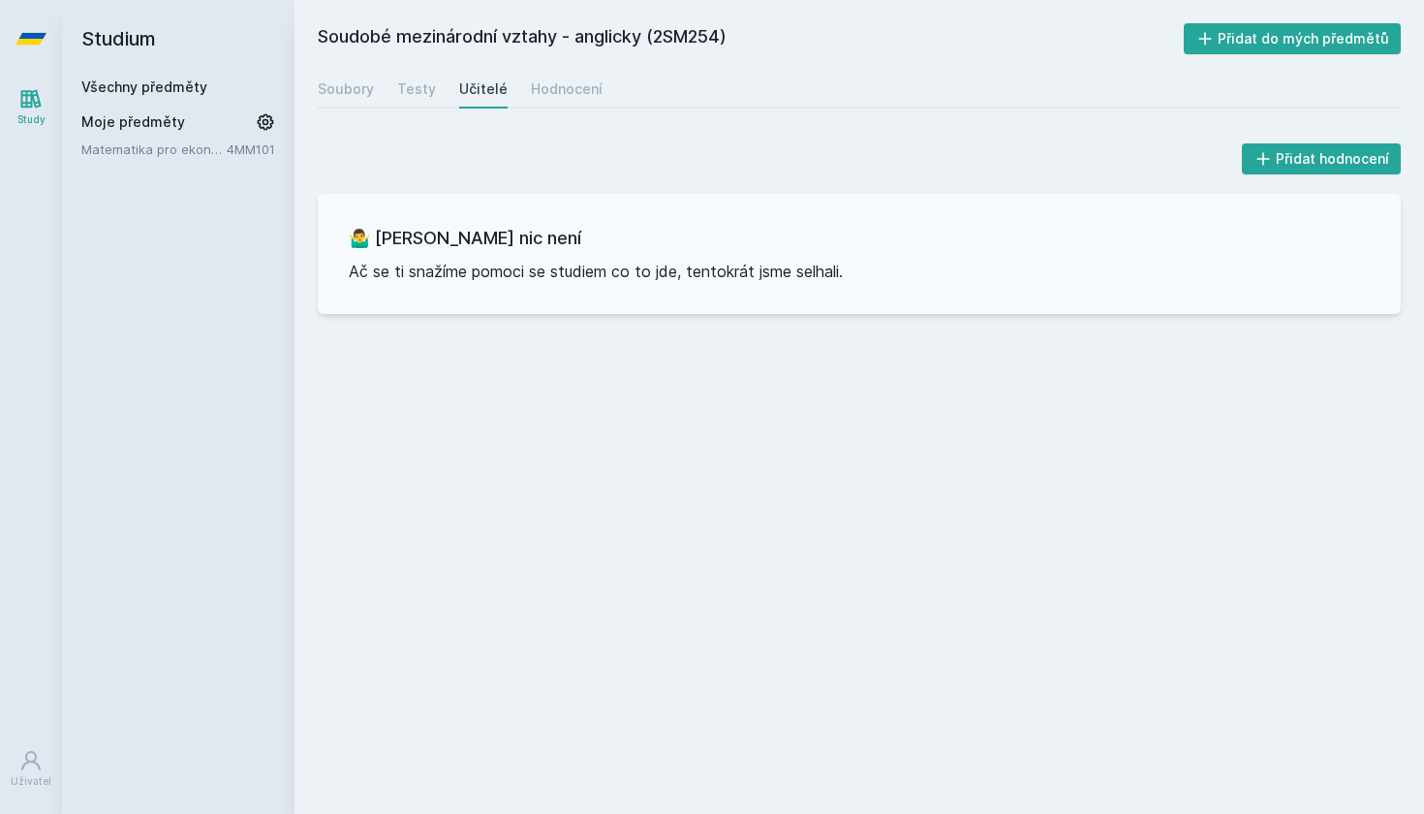
click at [474, 83] on div "Učitelé" at bounding box center [483, 88] width 48 height 19
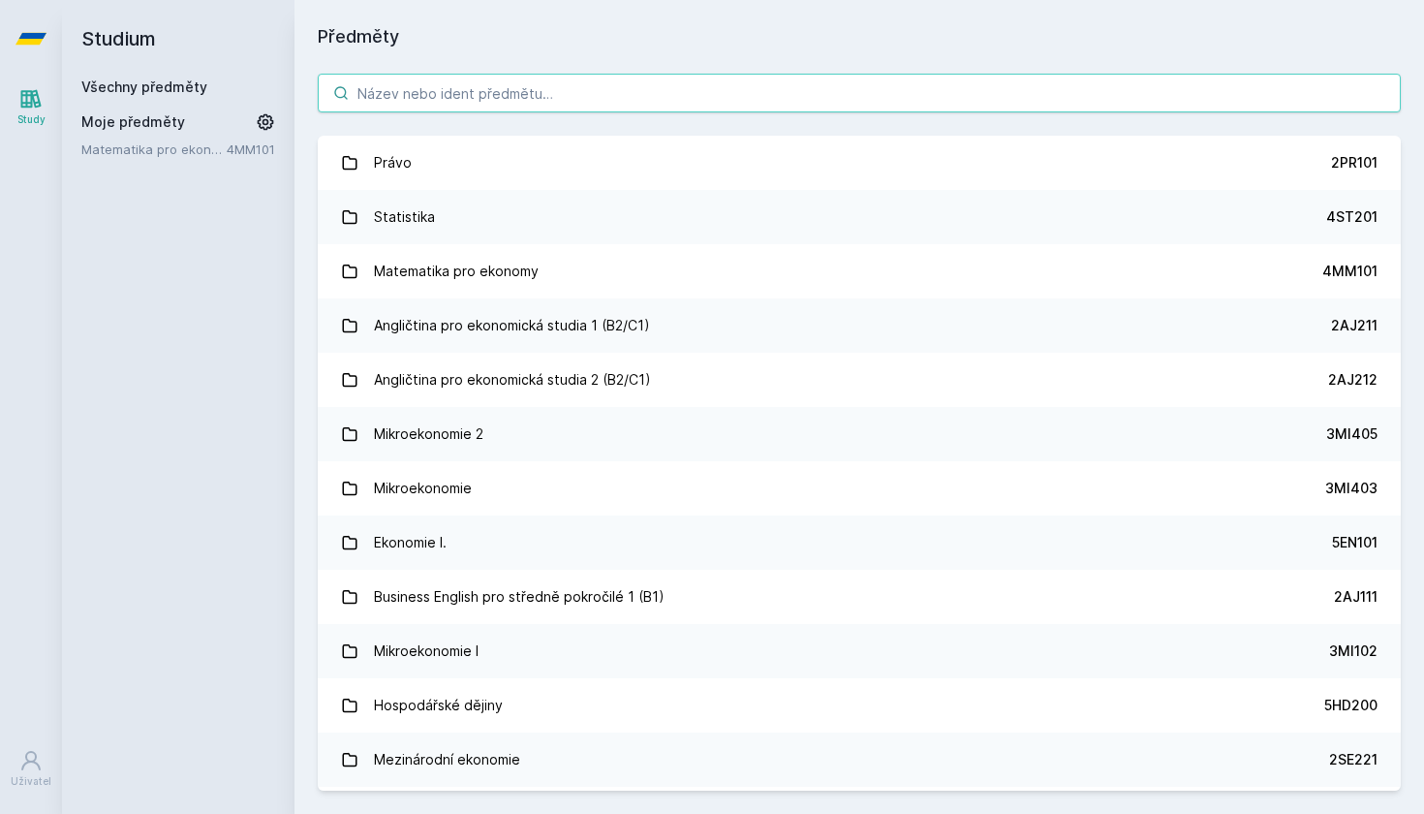
click at [464, 102] on input "search" at bounding box center [859, 93] width 1083 height 39
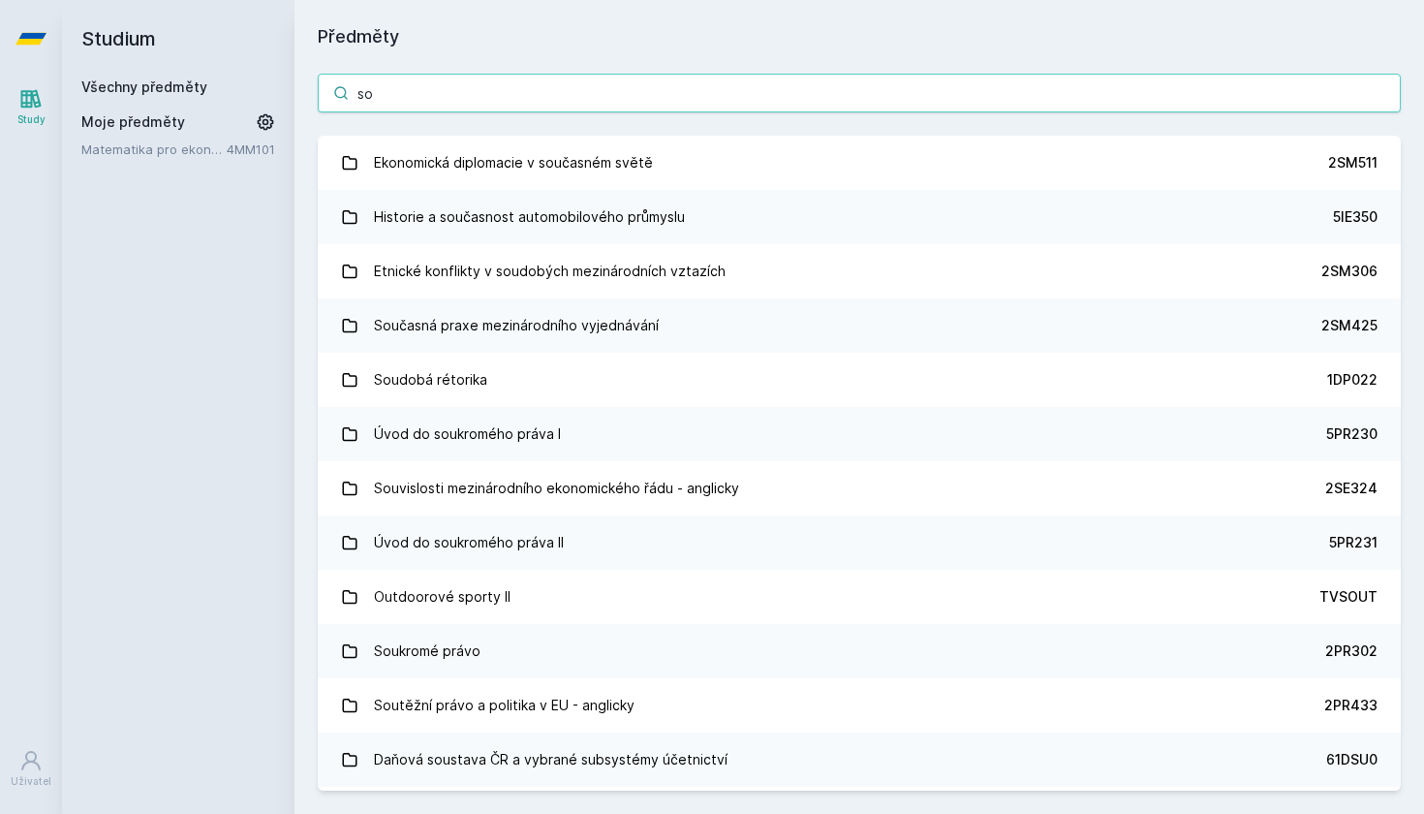
type input "s"
